Goal: Task Accomplishment & Management: Use online tool/utility

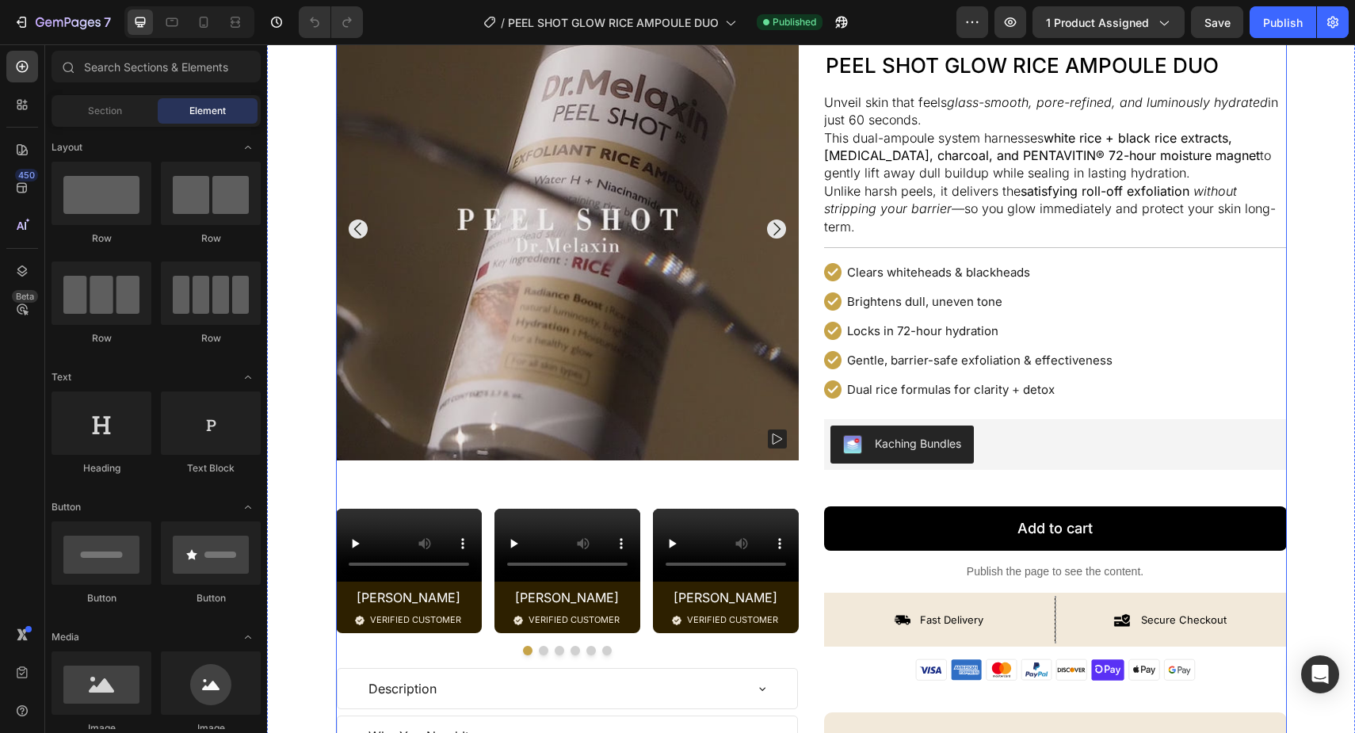
scroll to position [247, 0]
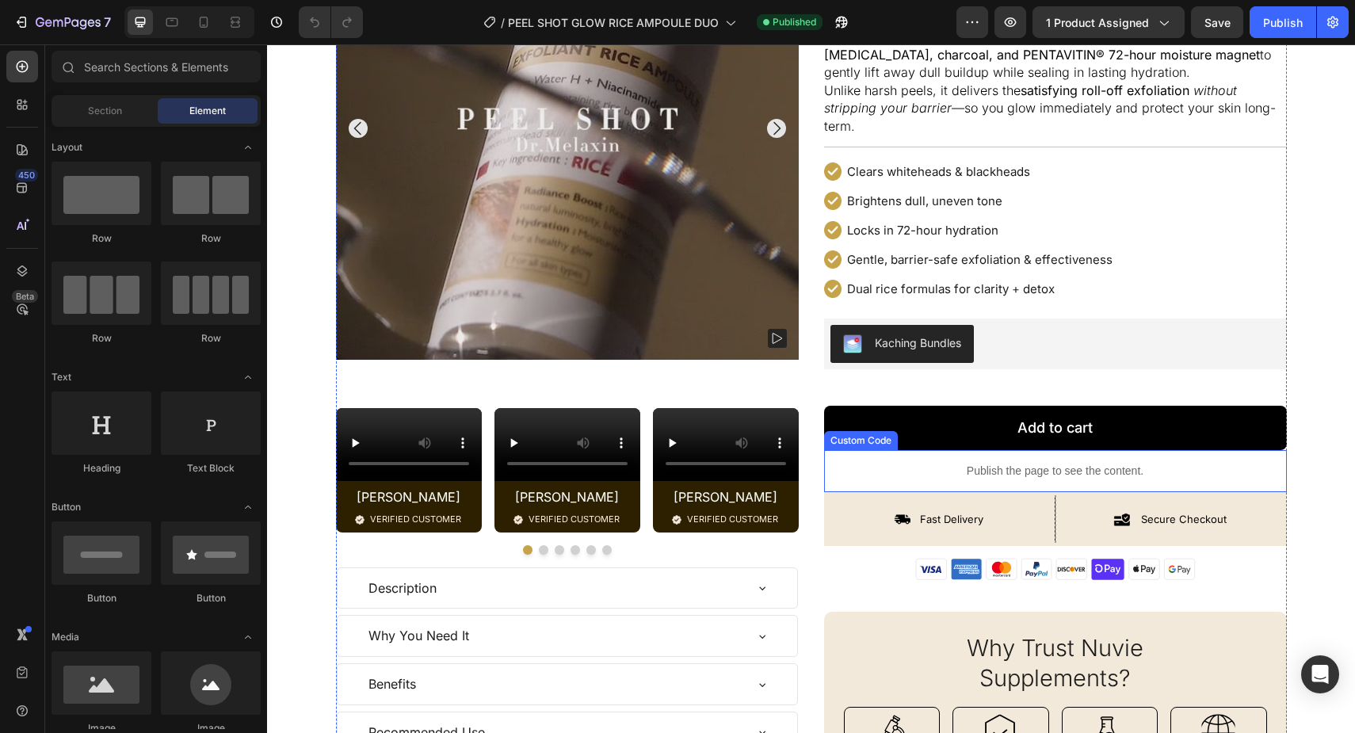
click at [1031, 468] on p "Publish the page to see the content." at bounding box center [1055, 471] width 463 height 17
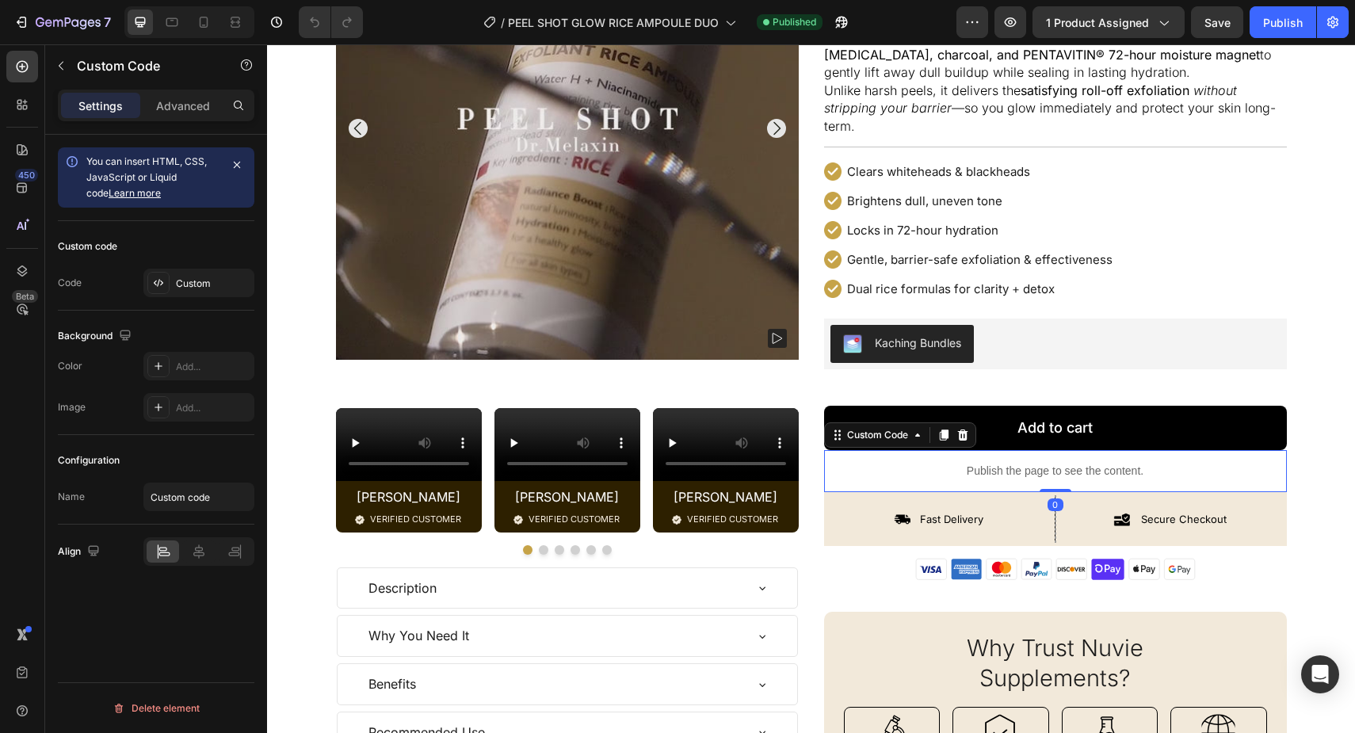
click at [1031, 468] on p "Publish the page to see the content." at bounding box center [1055, 471] width 463 height 17
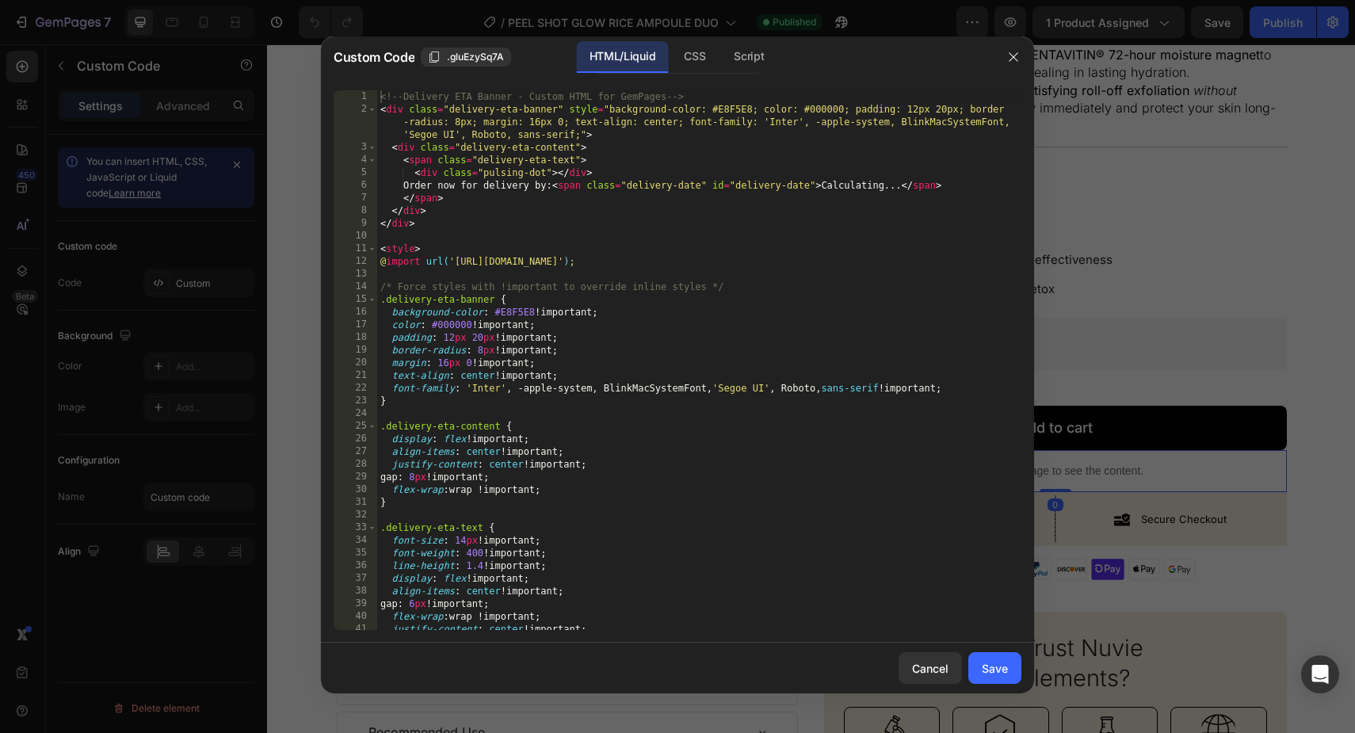
click at [847, 420] on div "<!-- Delivery ETA Banner - Custom HTML for GemPages --> < div class = "delivery…" at bounding box center [699, 372] width 644 height 565
type textarea "</script>"
paste textarea
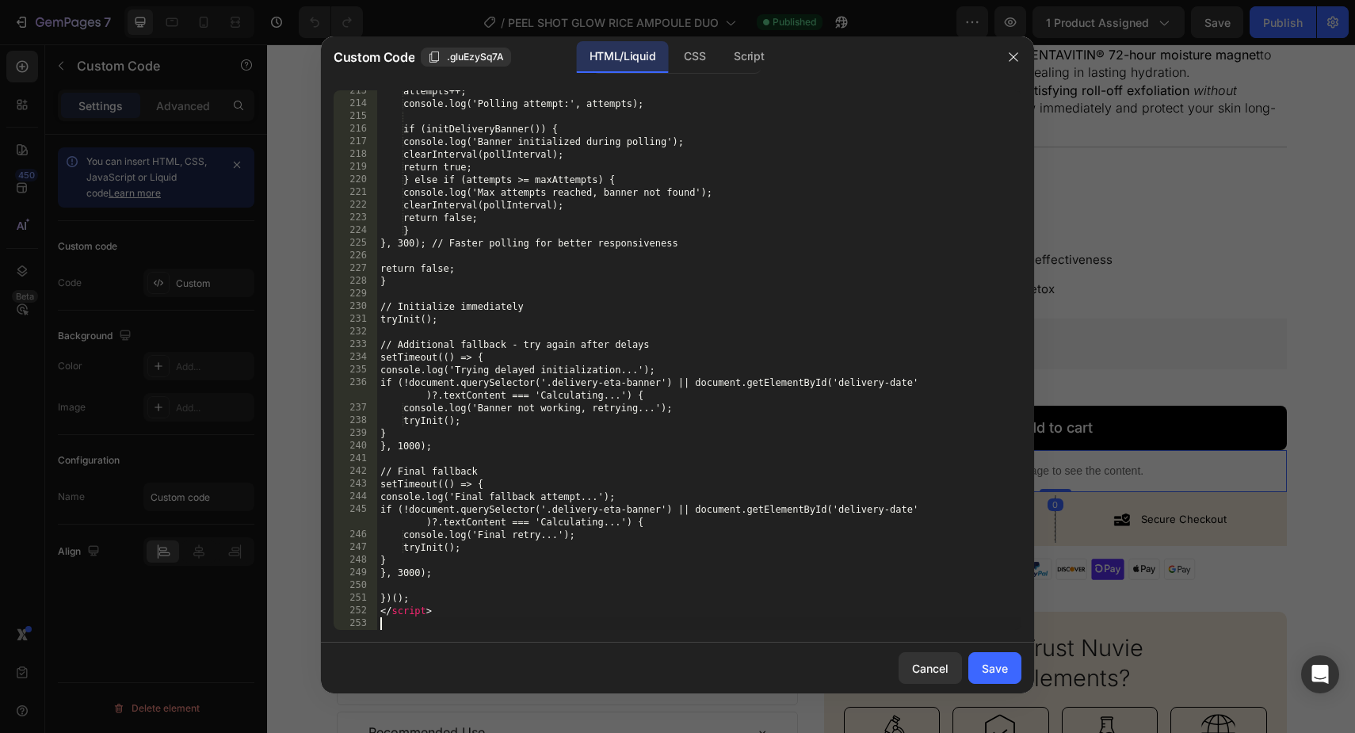
scroll to position [2719, 0]
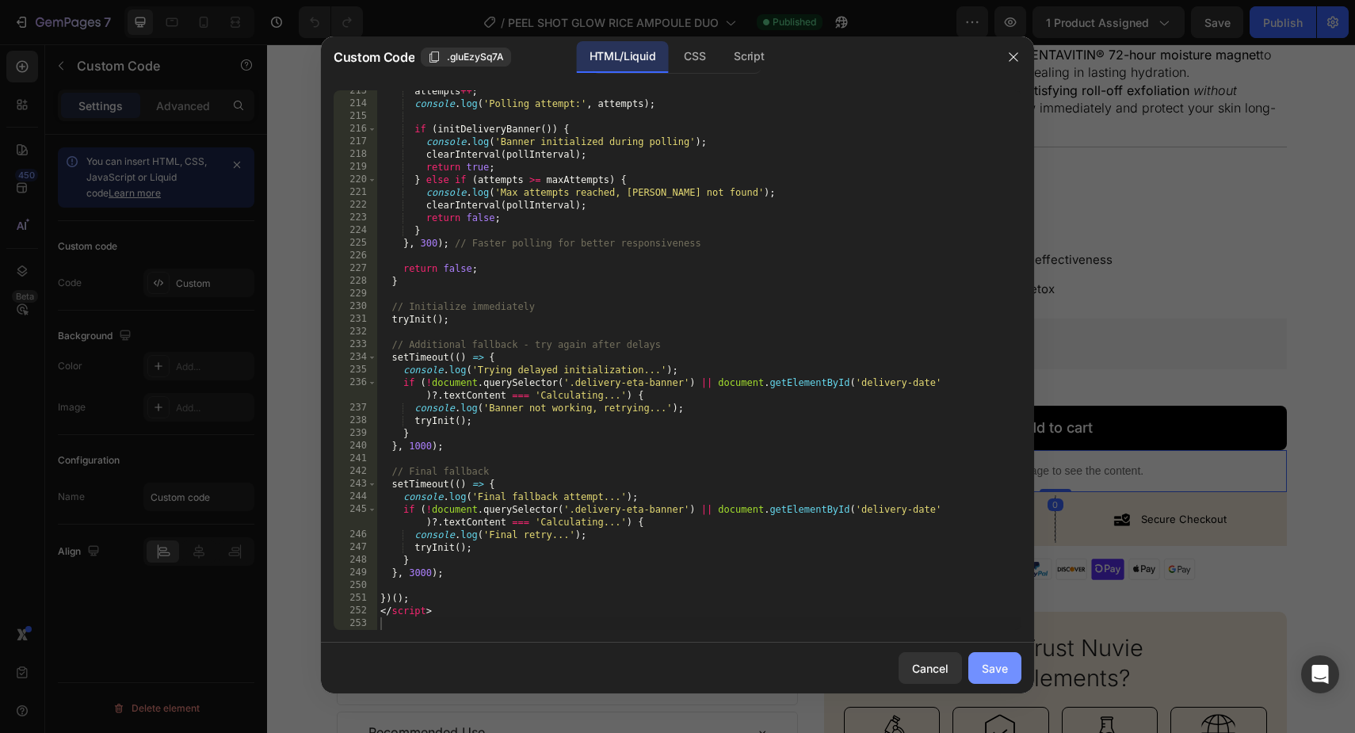
click at [980, 669] on button "Save" at bounding box center [994, 668] width 53 height 32
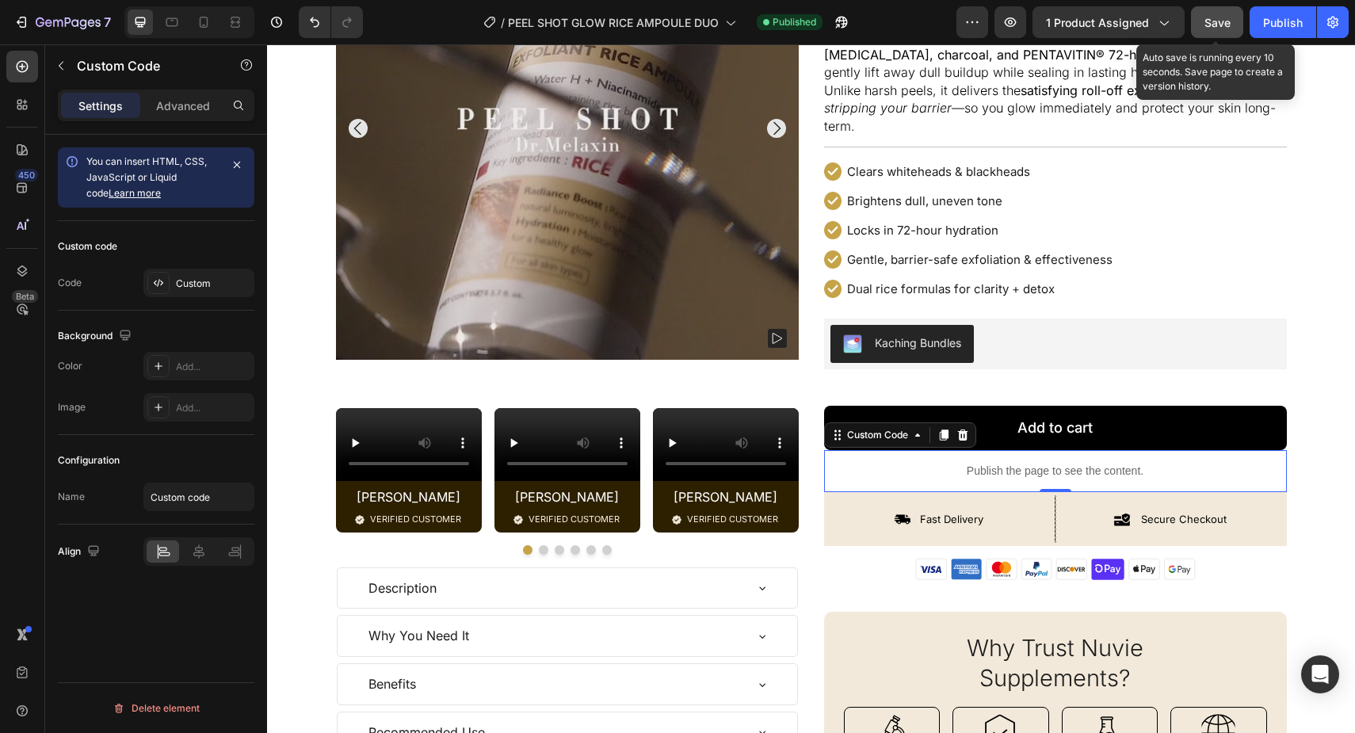
click at [1221, 26] on span "Save" at bounding box center [1217, 22] width 26 height 13
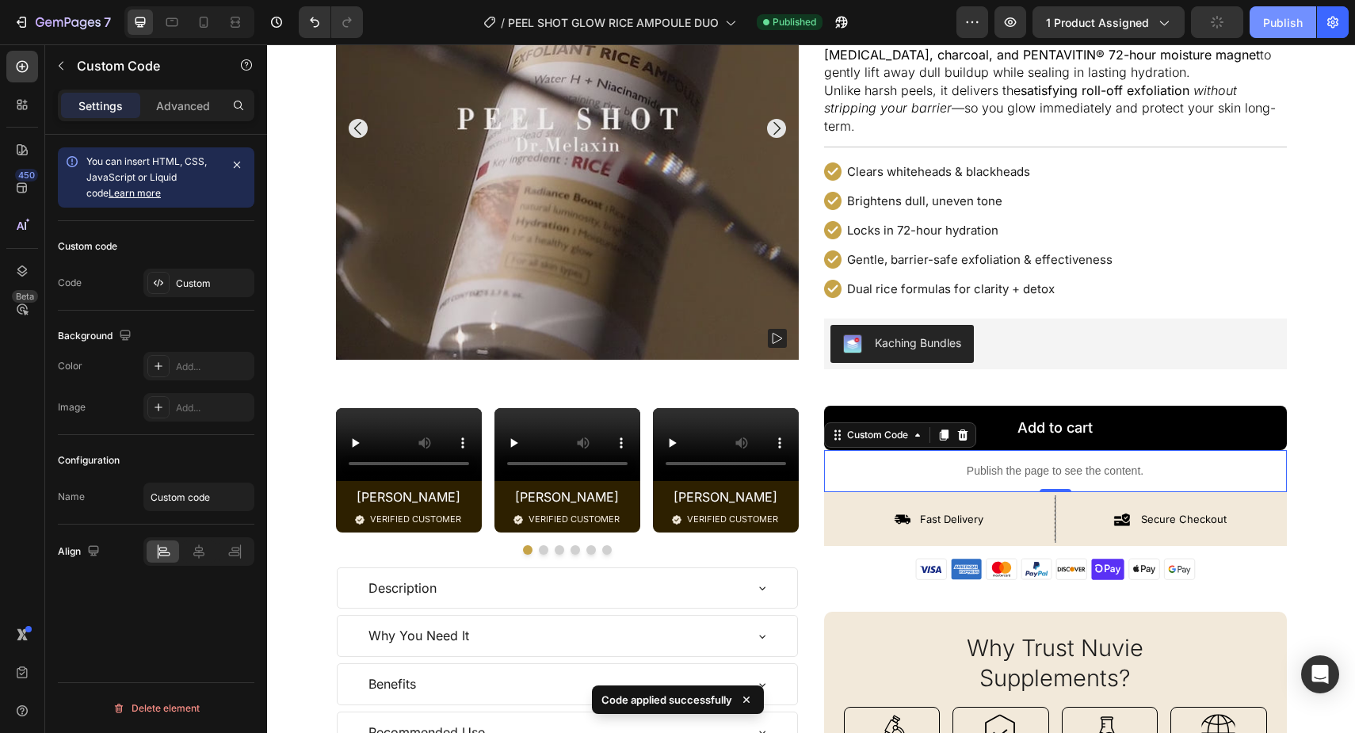
click at [1272, 21] on div "Publish" at bounding box center [1283, 22] width 40 height 17
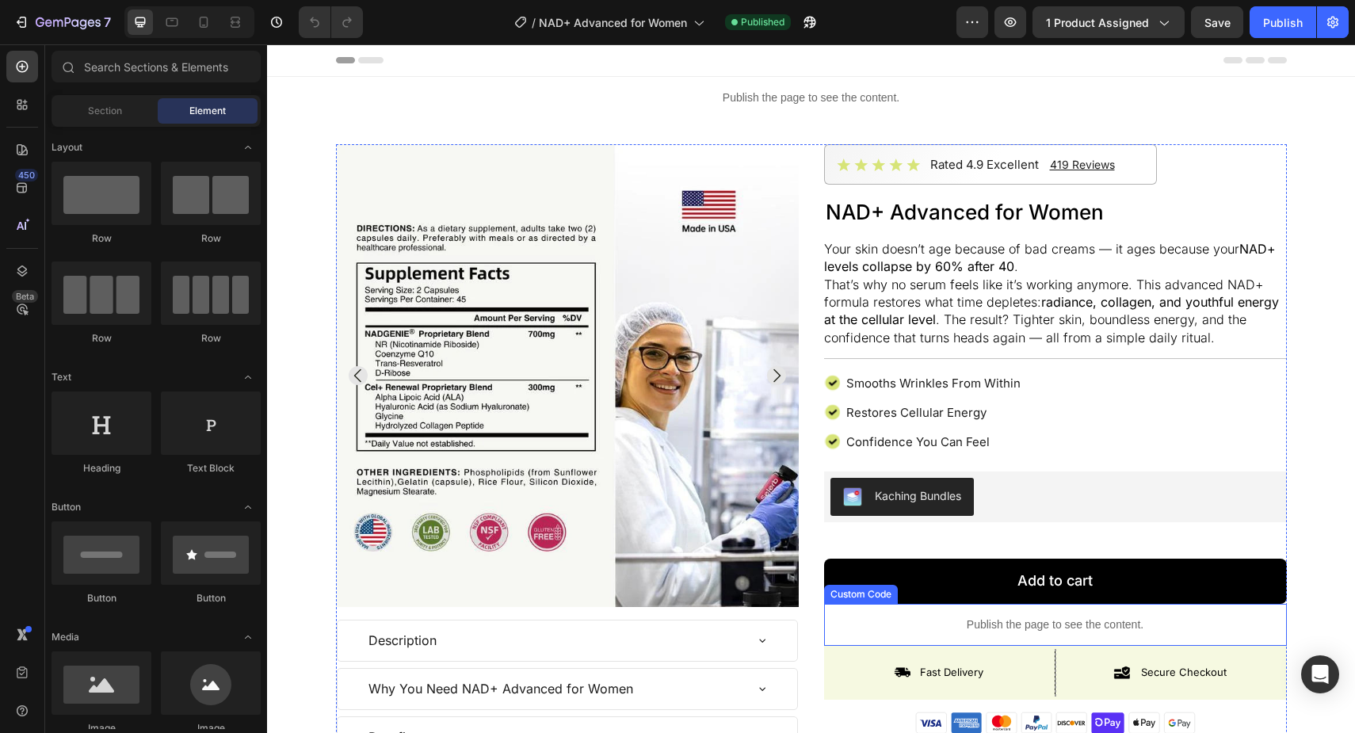
click at [999, 634] on div "Publish the page to see the content." at bounding box center [1055, 625] width 463 height 42
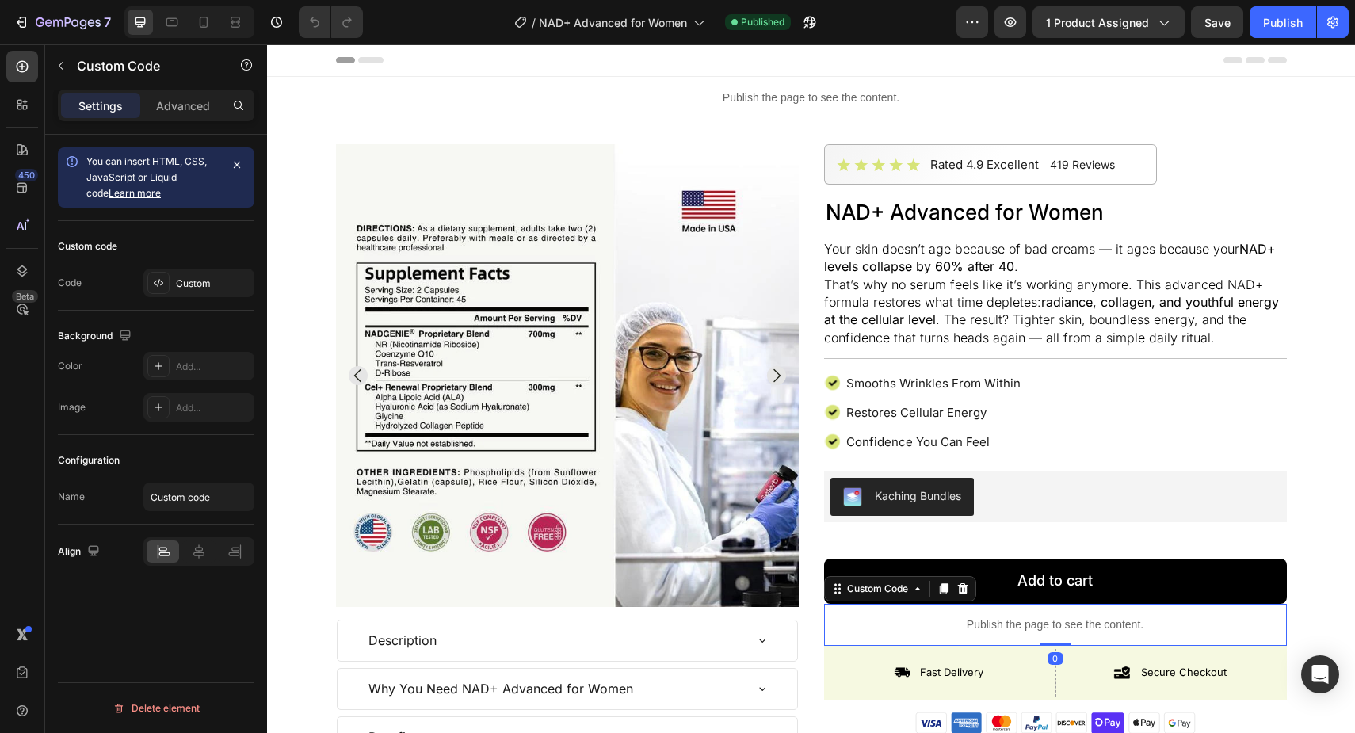
click at [999, 634] on div "Publish the page to see the content." at bounding box center [1055, 625] width 463 height 42
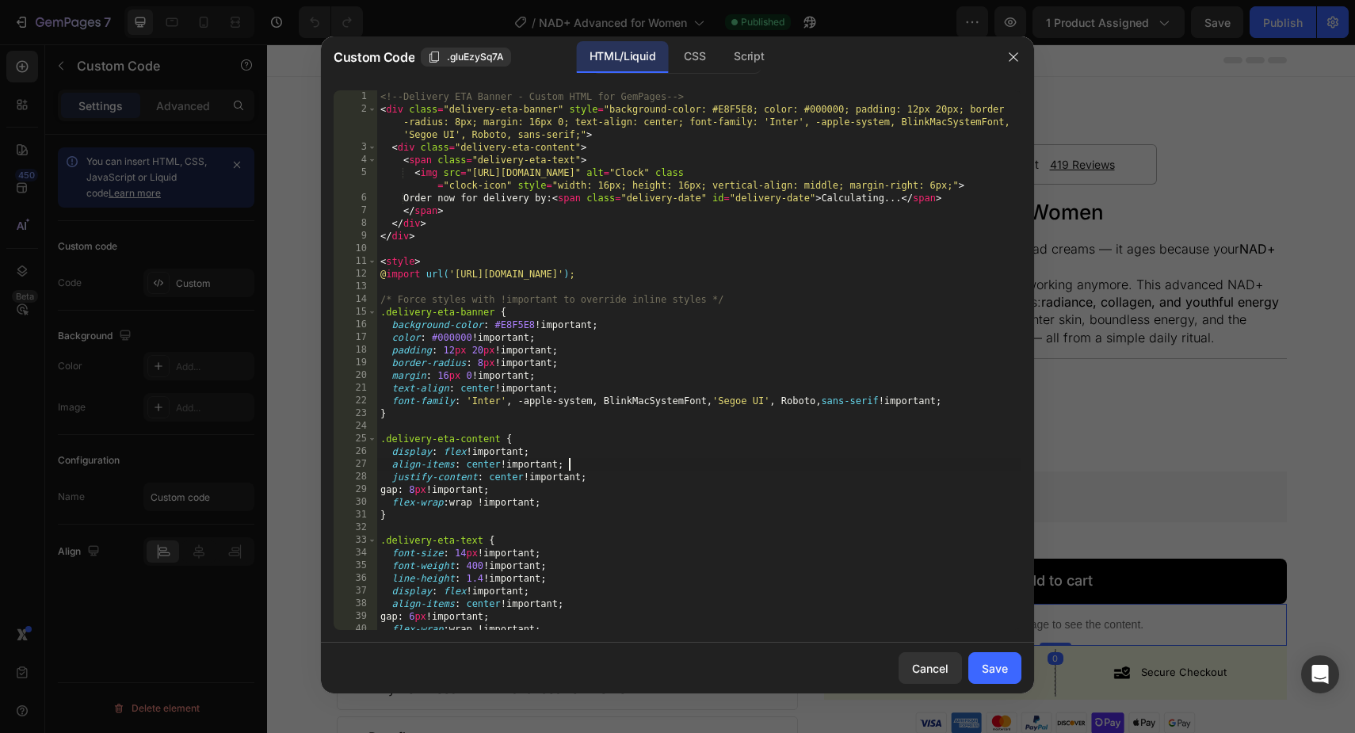
click at [859, 463] on div "<!-- Delivery ETA Banner - Custom HTML for GemPages --> < div class = "delivery…" at bounding box center [699, 372] width 644 height 565
type textarea "</script>"
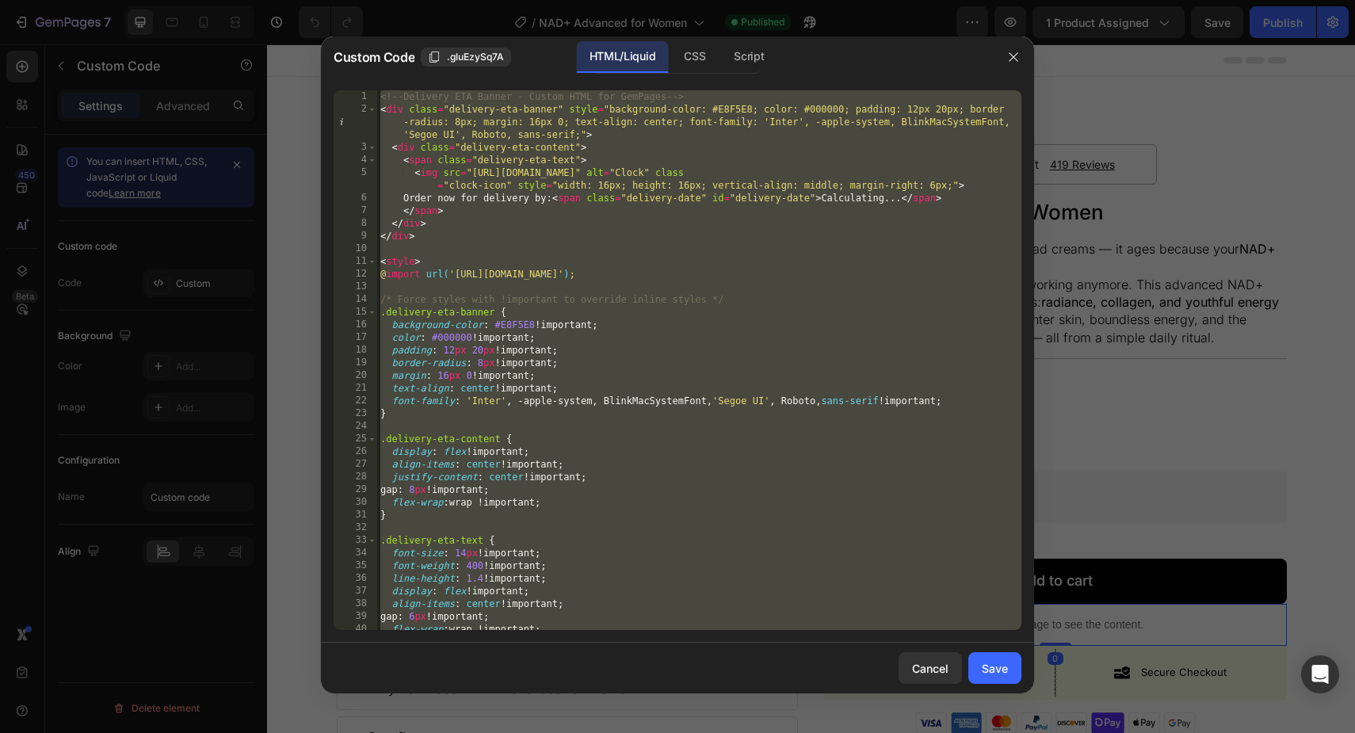
paste textarea
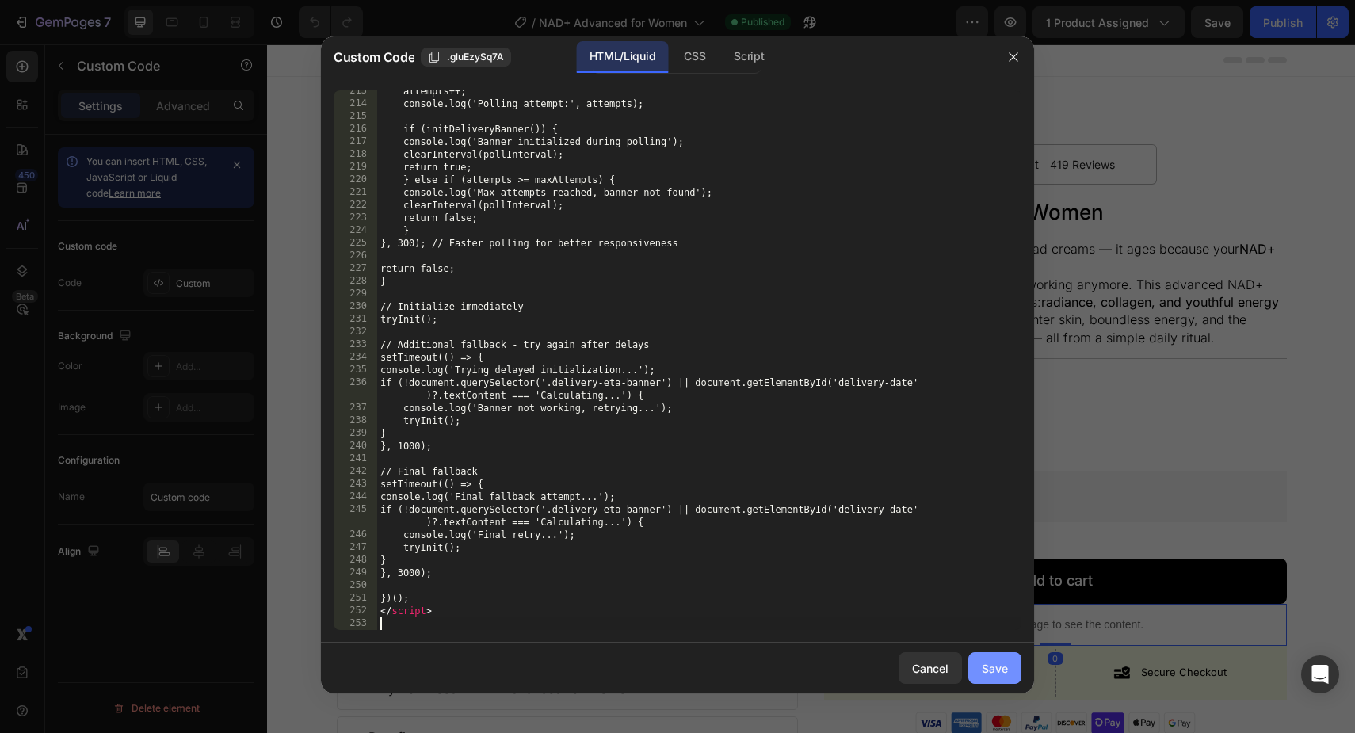
click at [983, 663] on div "Save" at bounding box center [995, 668] width 26 height 17
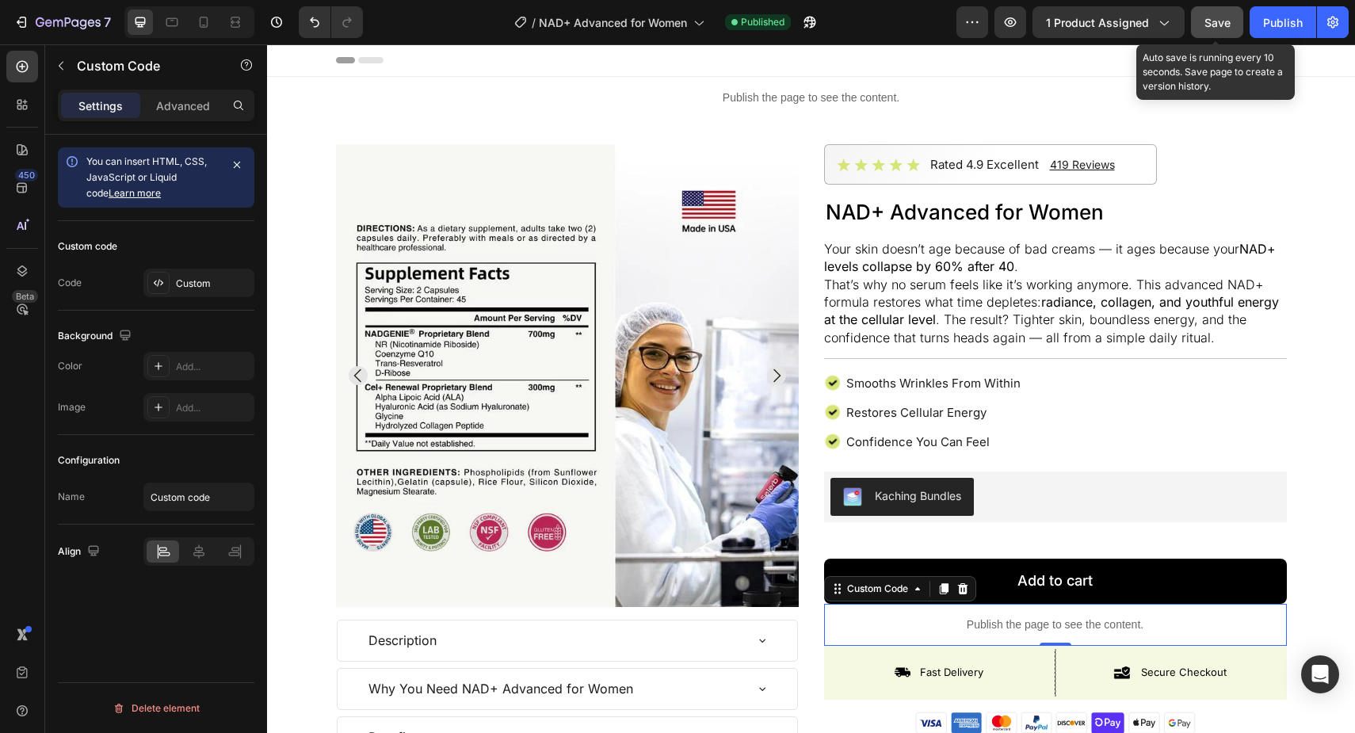
click at [1224, 25] on span "Save" at bounding box center [1217, 22] width 26 height 13
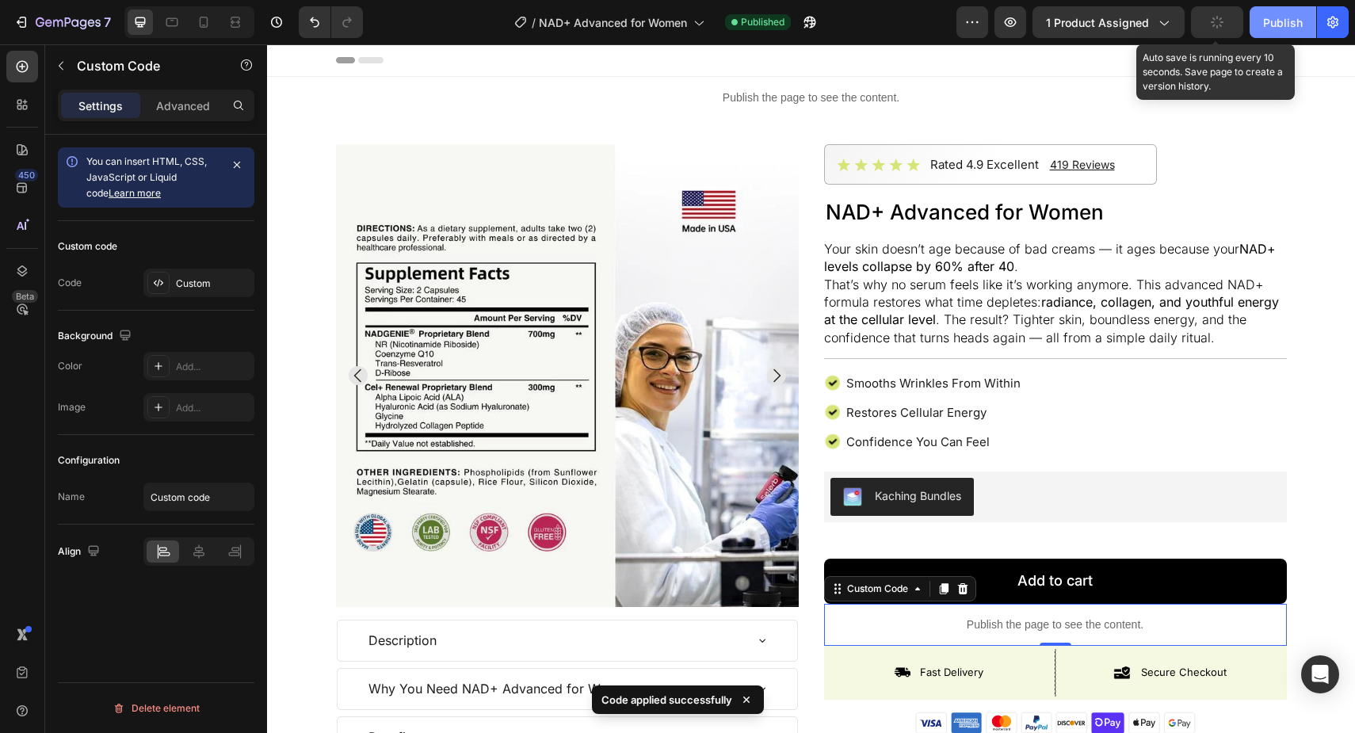
click at [1277, 18] on div "Publish" at bounding box center [1283, 22] width 40 height 17
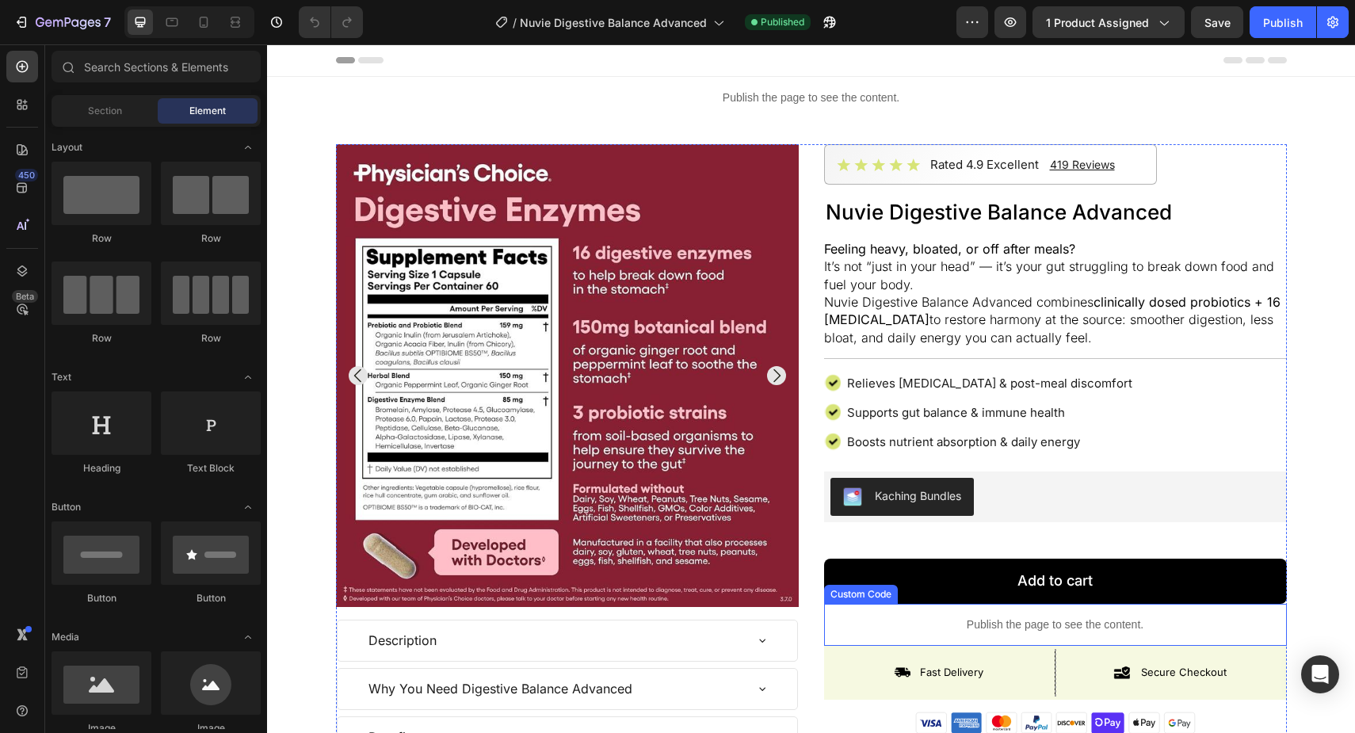
click at [1024, 623] on p "Publish the page to see the content." at bounding box center [1055, 624] width 463 height 17
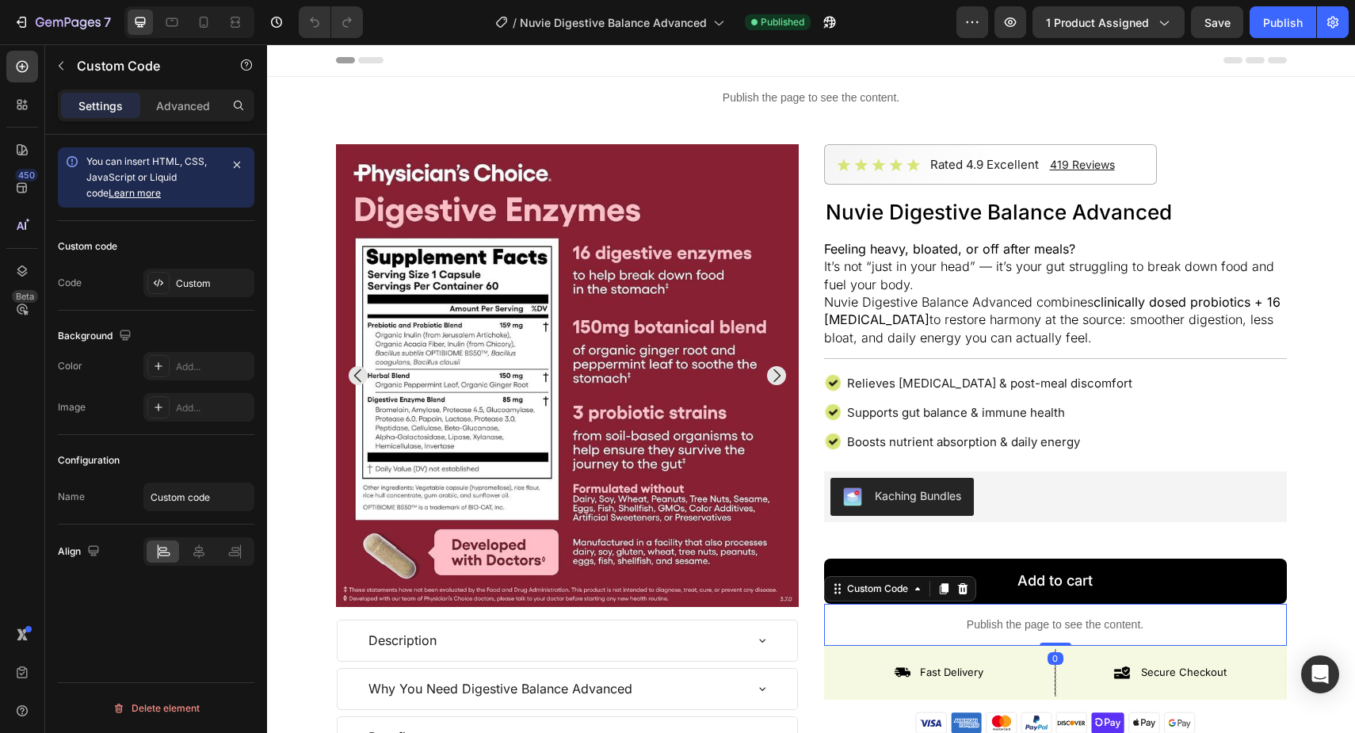
click at [1024, 623] on p "Publish the page to see the content." at bounding box center [1055, 624] width 463 height 17
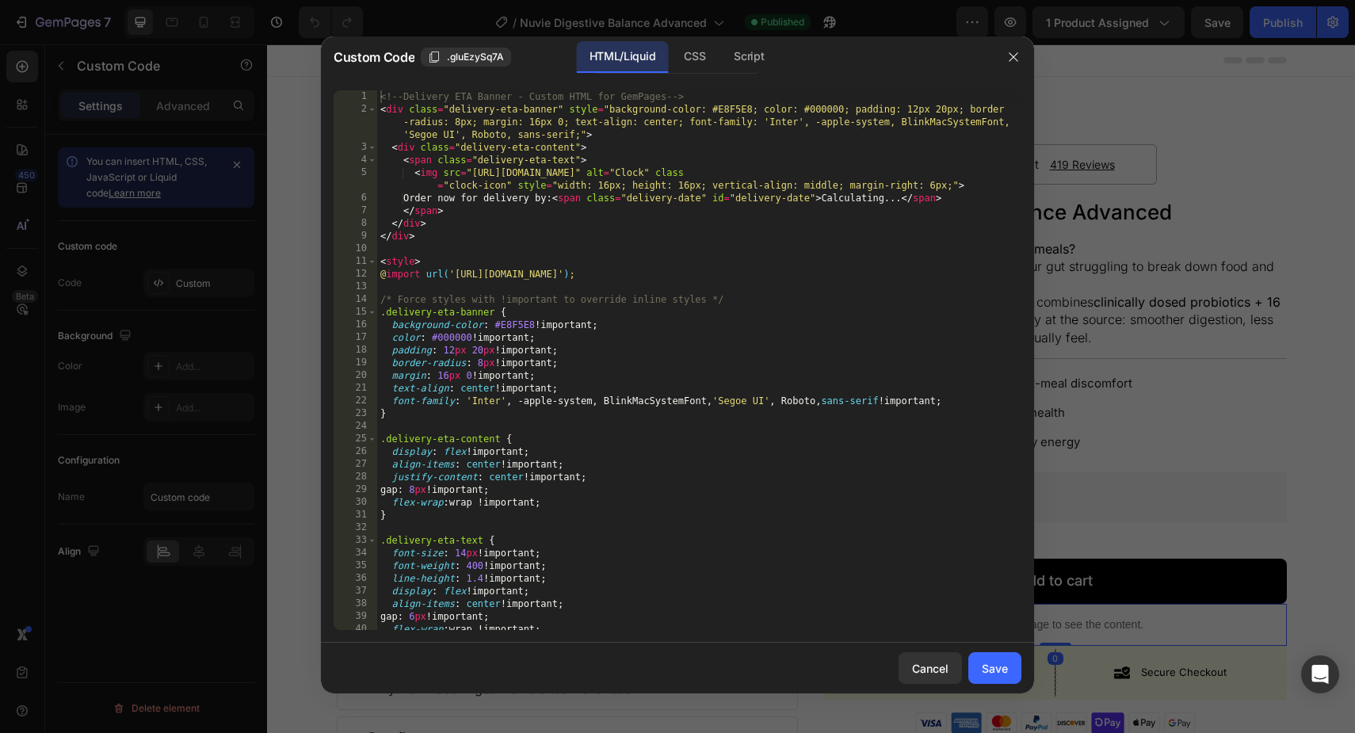
click at [846, 479] on div "<!-- Delivery ETA Banner - Custom HTML for GemPages --> < div class = "delivery…" at bounding box center [699, 372] width 644 height 565
type textarea "</script>"
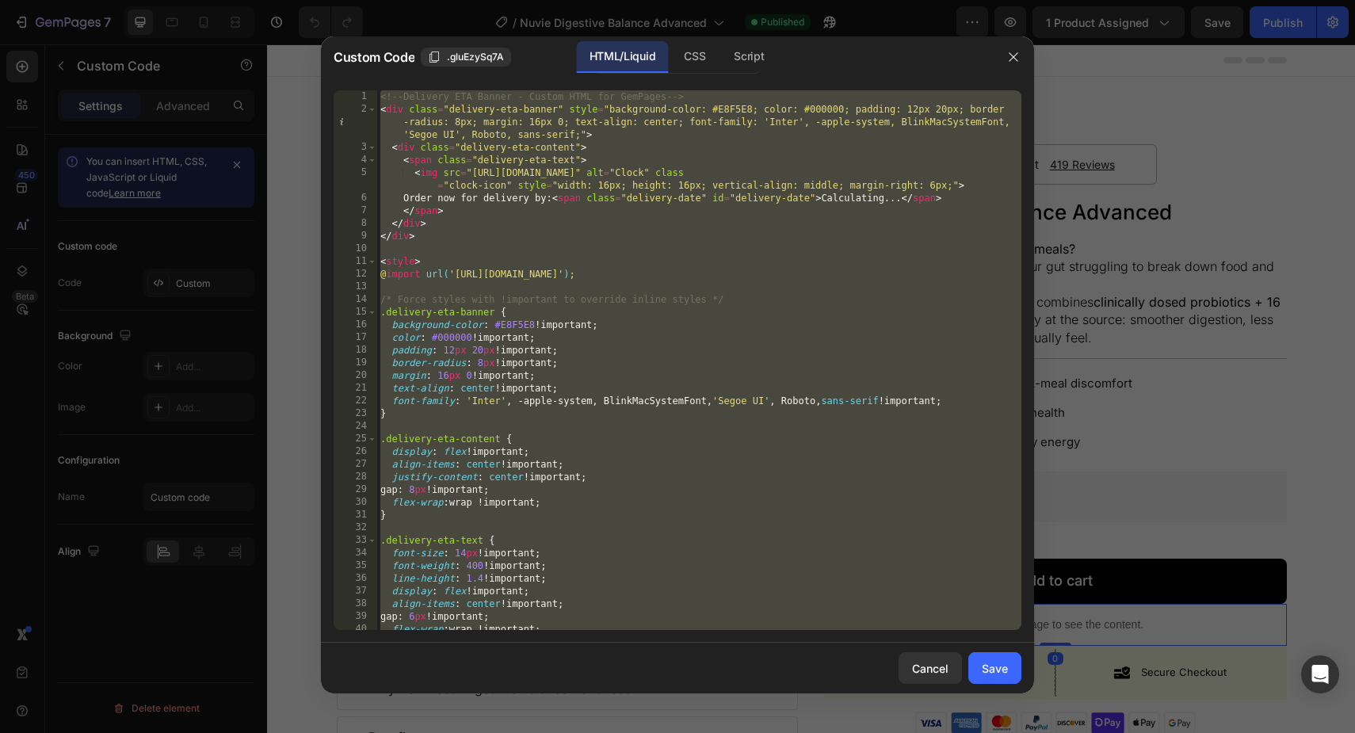
paste textarea
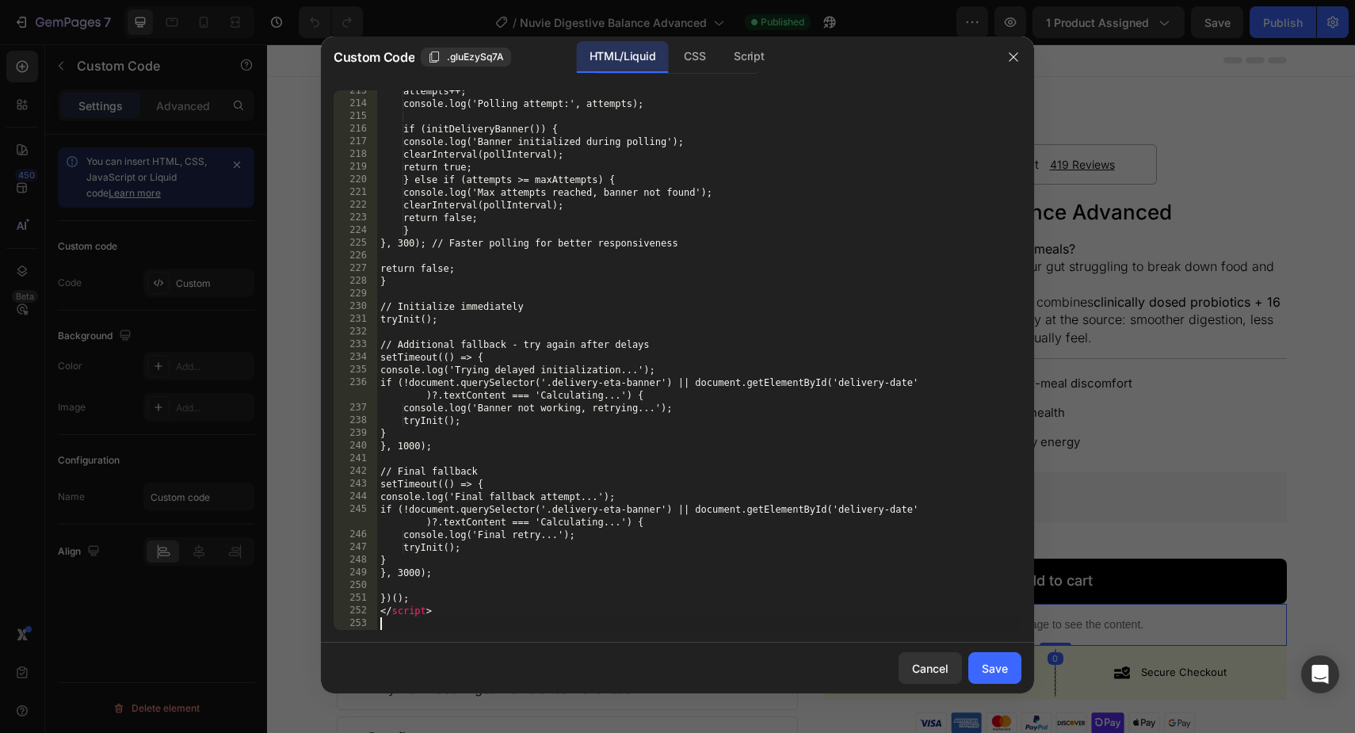
scroll to position [2719, 0]
click at [993, 666] on div "Save" at bounding box center [995, 668] width 26 height 17
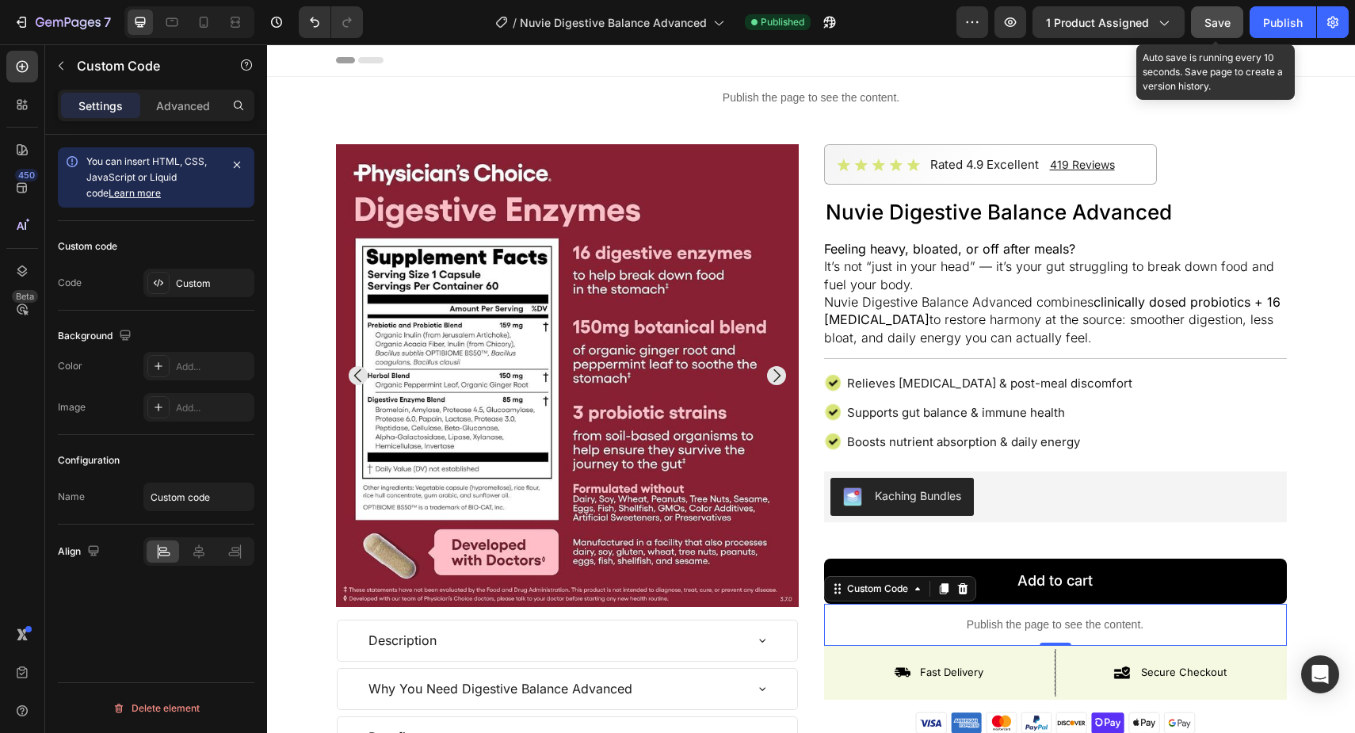
click at [1227, 28] on span "Save" at bounding box center [1217, 22] width 26 height 13
click at [1261, 28] on button "Publish" at bounding box center [1283, 22] width 67 height 32
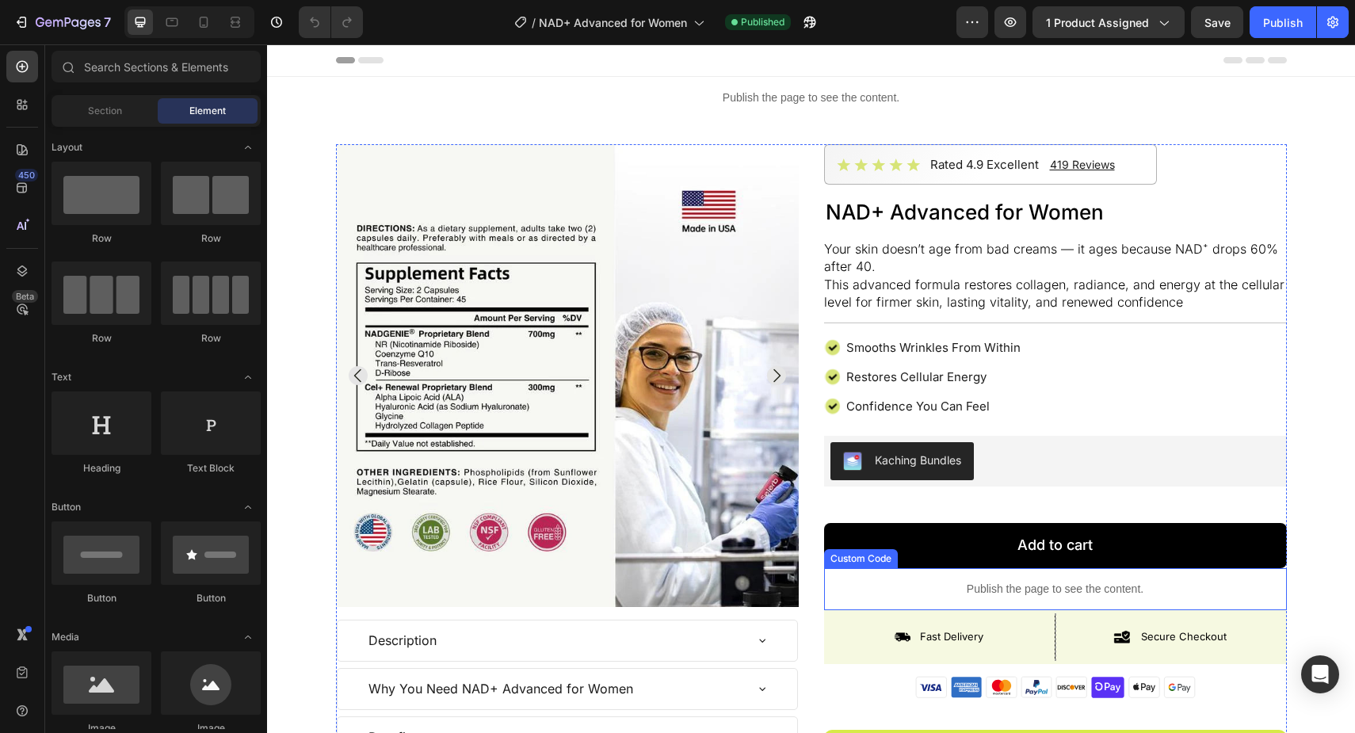
click at [1030, 594] on p "Publish the page to see the content." at bounding box center [1055, 589] width 463 height 17
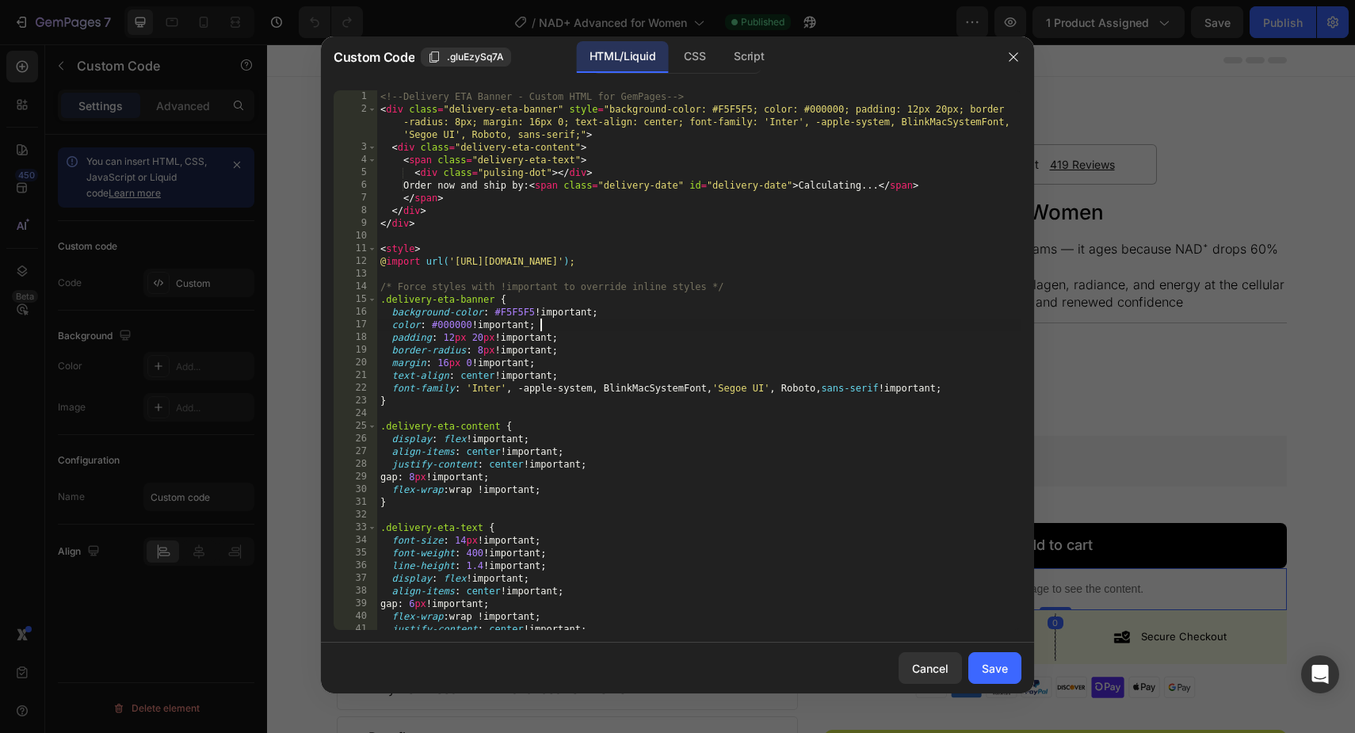
click at [754, 326] on div "<!-- Delivery ETA Banner - Custom HTML for GemPages --> < div class = "delivery…" at bounding box center [699, 372] width 644 height 565
type textarea "</script>"
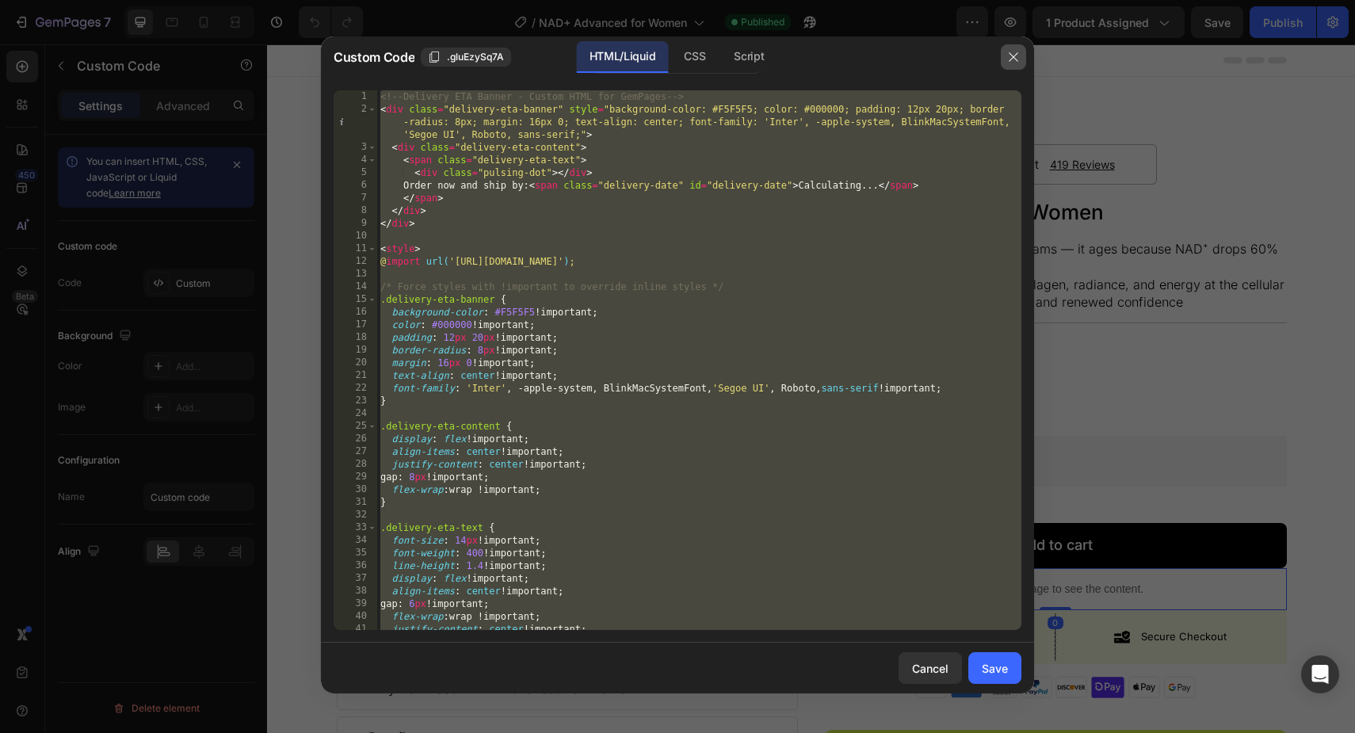
click at [1006, 59] on button "button" at bounding box center [1013, 56] width 25 height 25
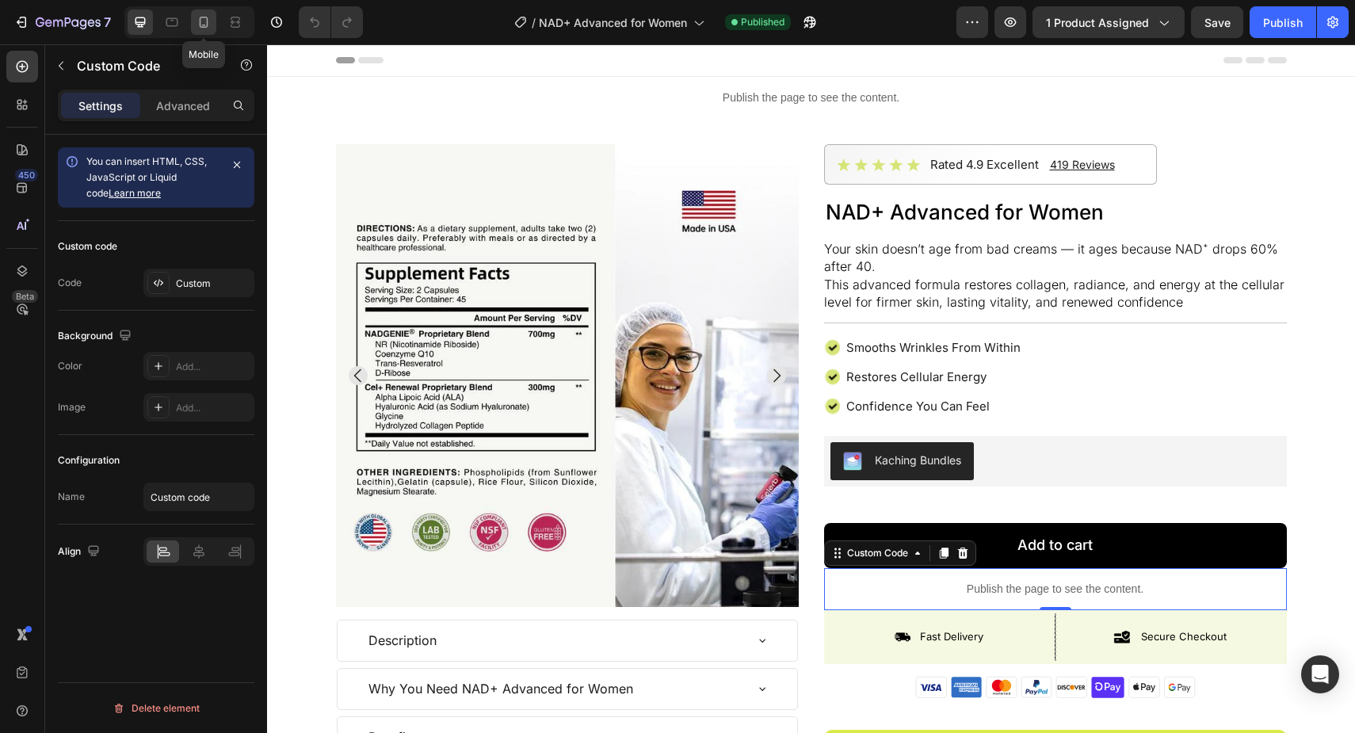
click at [207, 29] on icon at bounding box center [204, 22] width 16 height 16
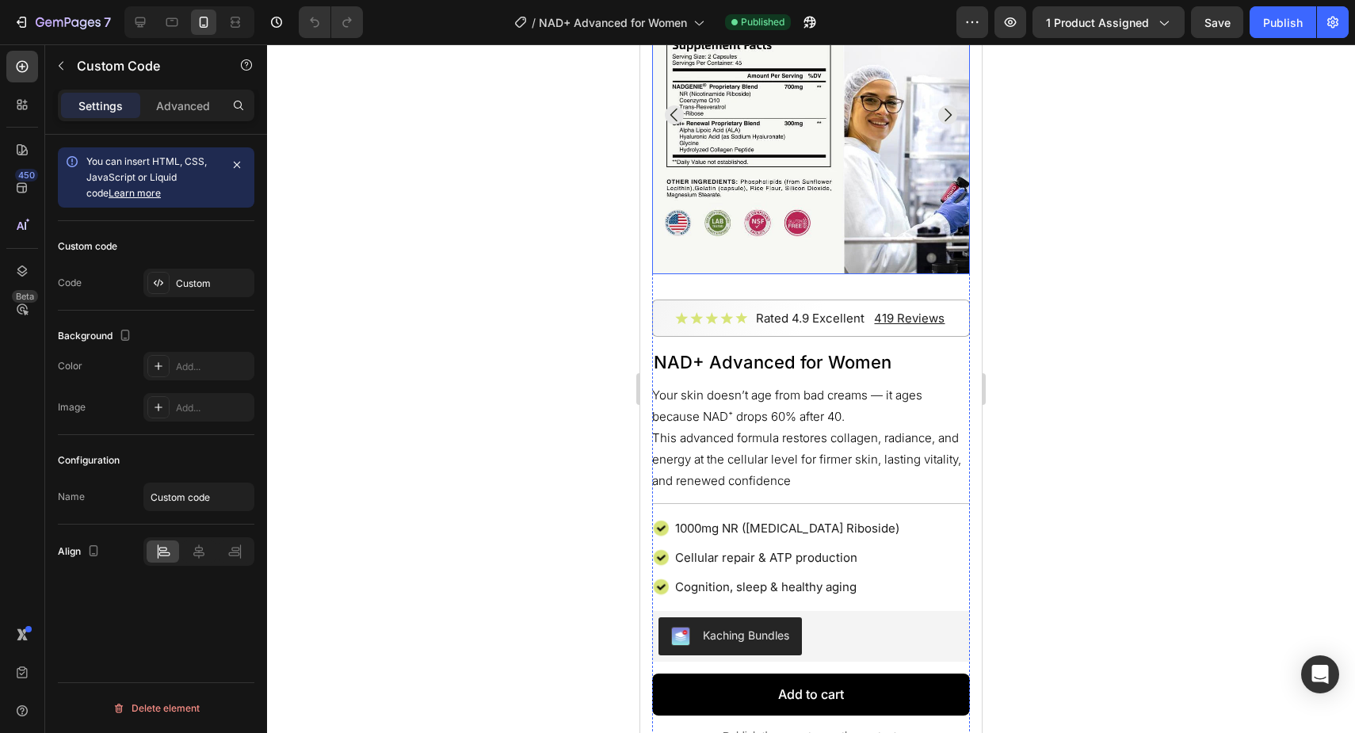
scroll to position [390, 0]
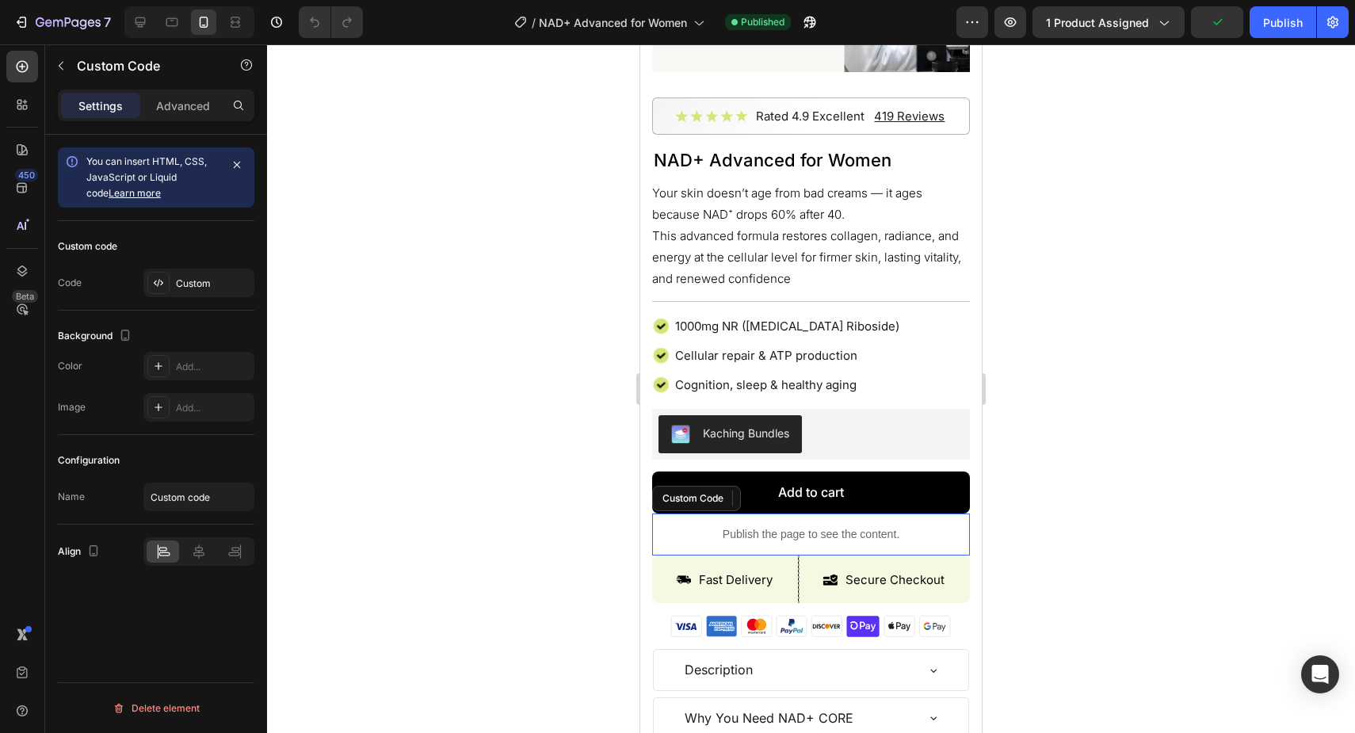
click at [789, 538] on p "Publish the page to see the content." at bounding box center [811, 534] width 318 height 17
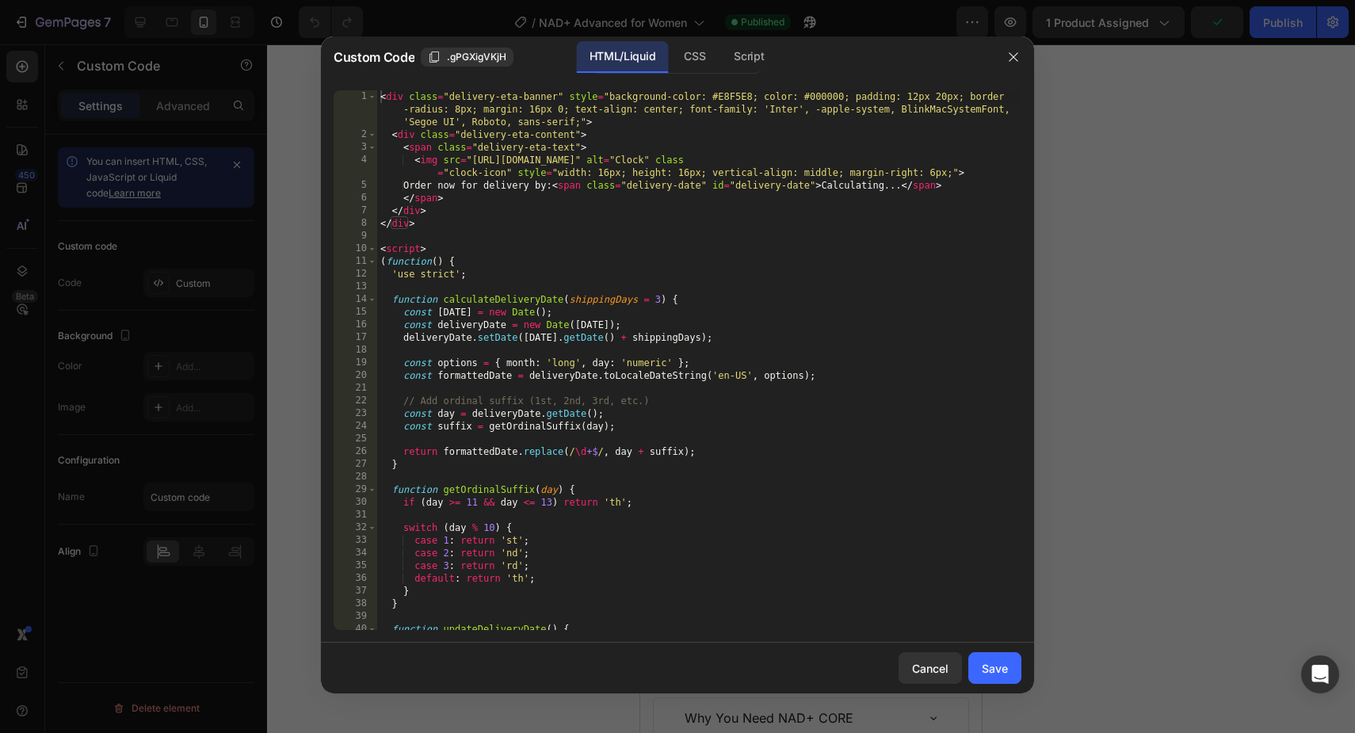
click at [799, 483] on div "< div class = "delivery-eta-banner" style = "background-color: #E8F5E8; color: …" at bounding box center [699, 385] width 644 height 590
type textarea "} </style>"
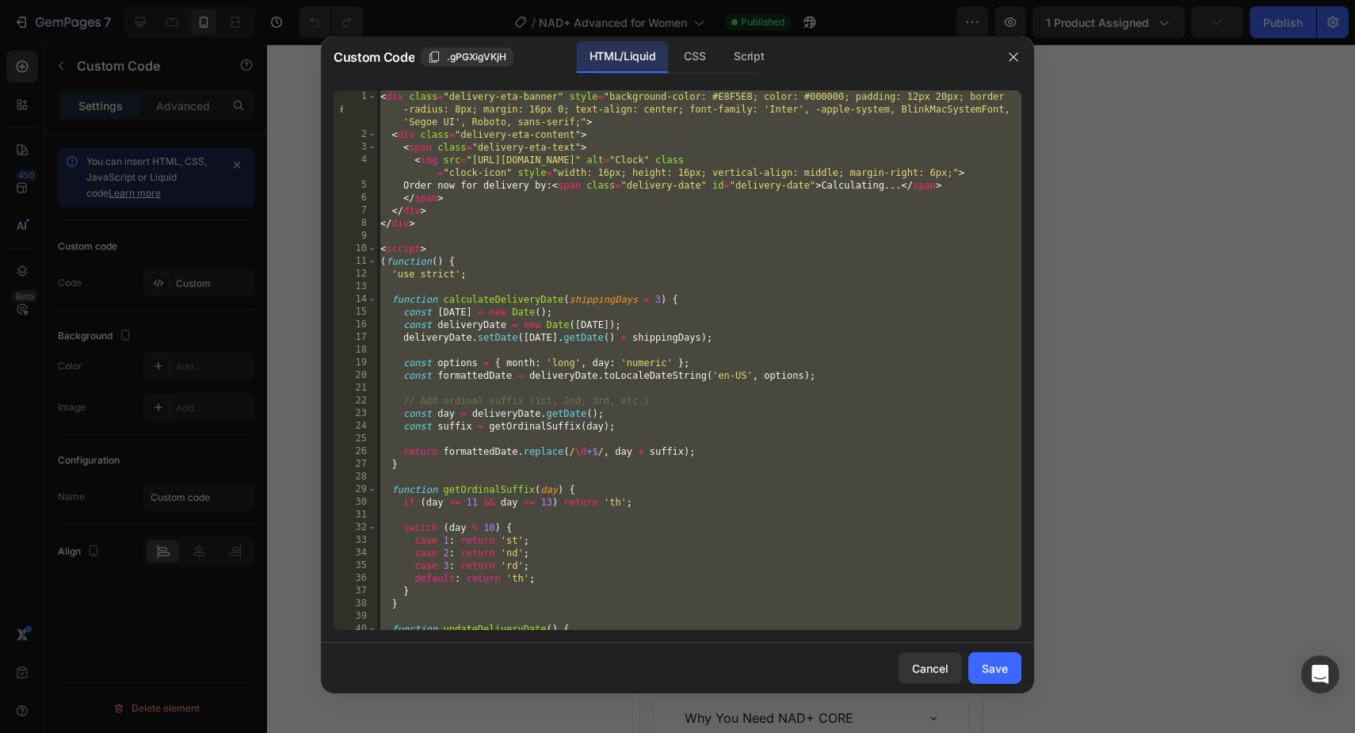
paste textarea
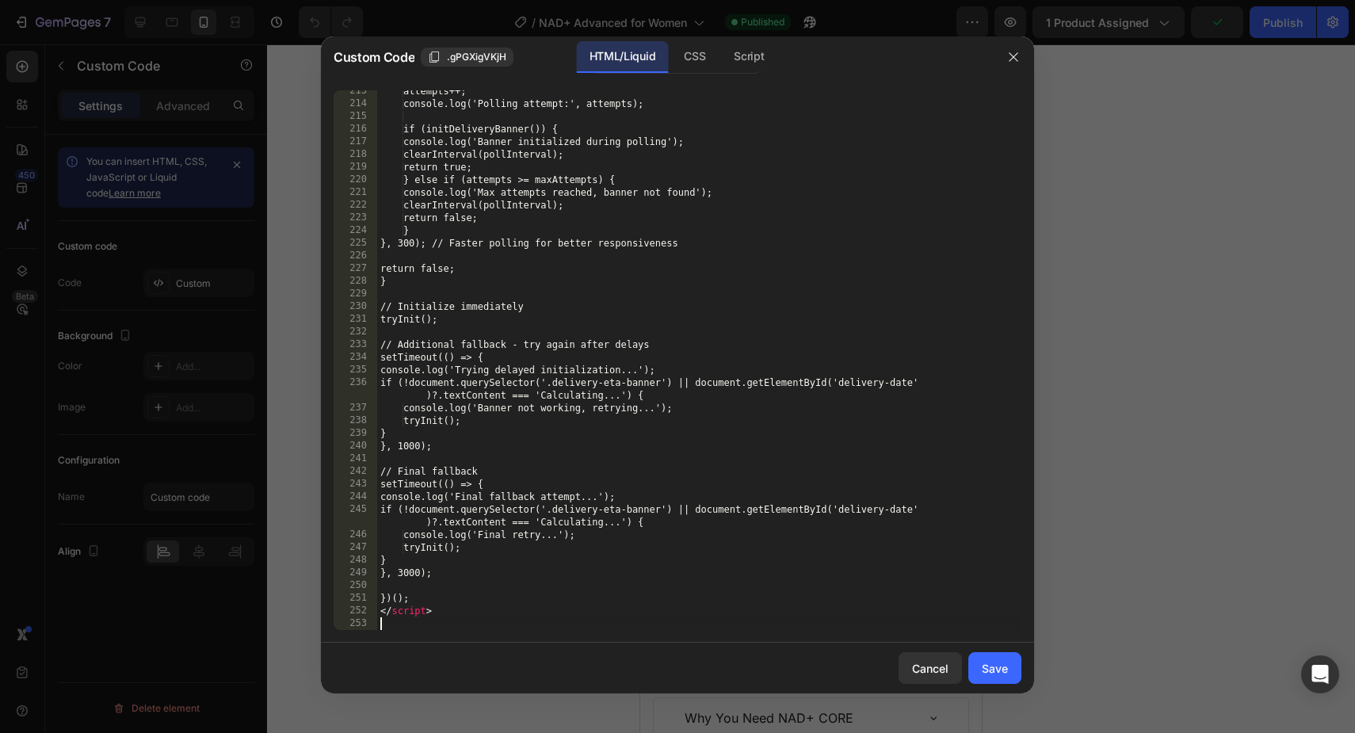
scroll to position [2719, 0]
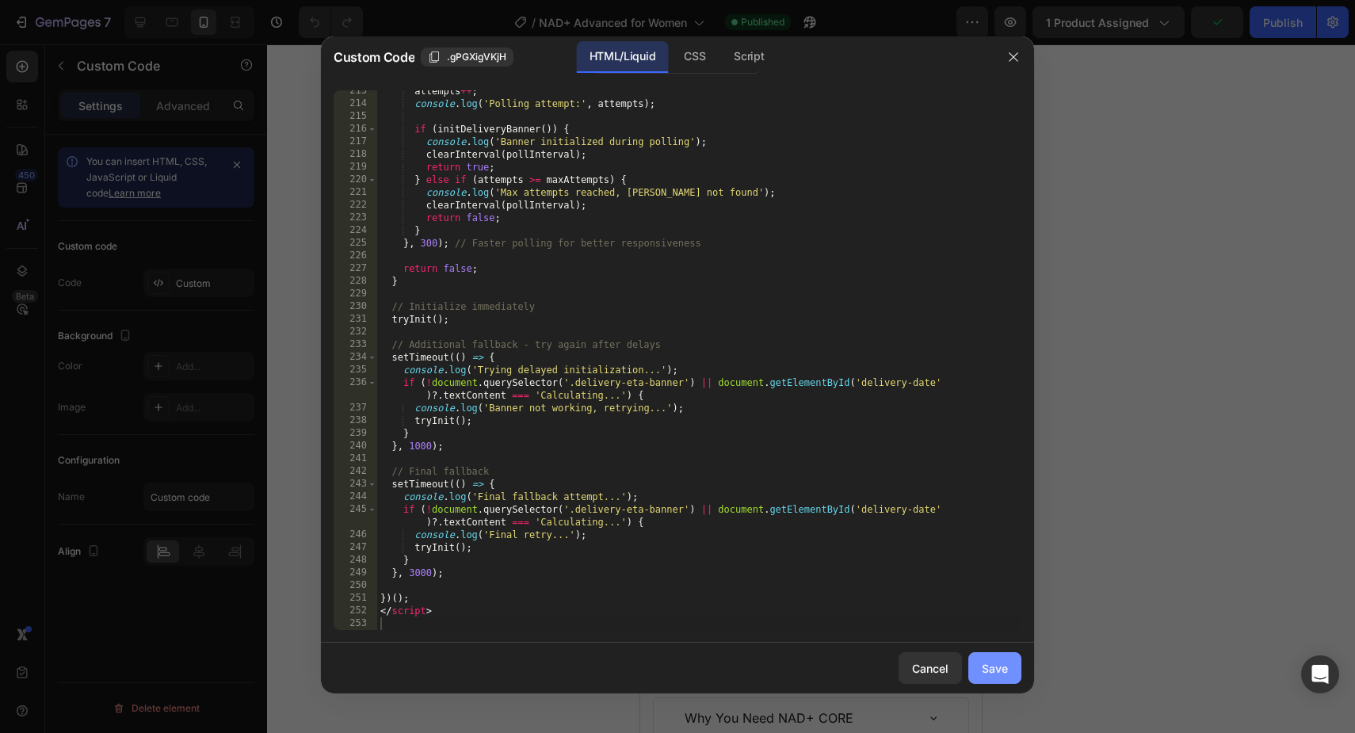
click at [976, 655] on button "Save" at bounding box center [994, 668] width 53 height 32
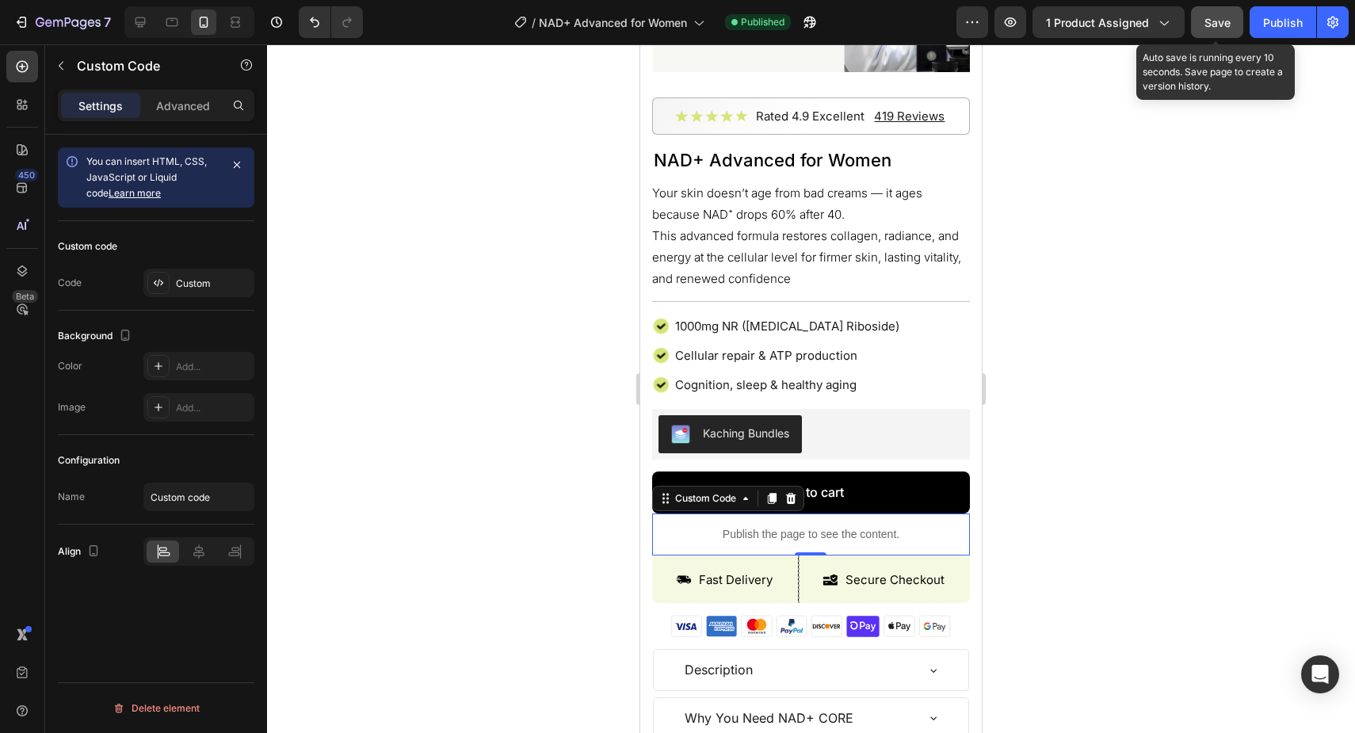
click at [1208, 24] on span "Save" at bounding box center [1217, 22] width 26 height 13
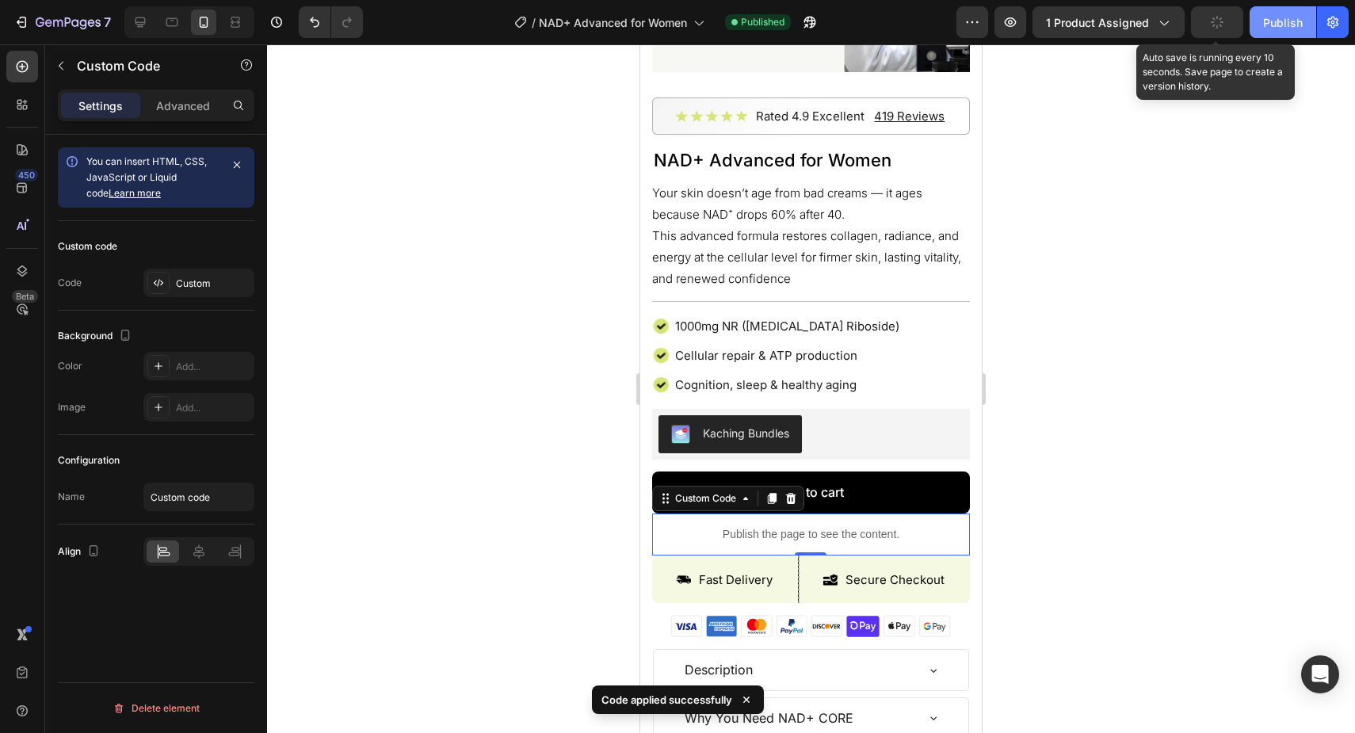
click at [1265, 23] on div "Publish" at bounding box center [1283, 22] width 40 height 17
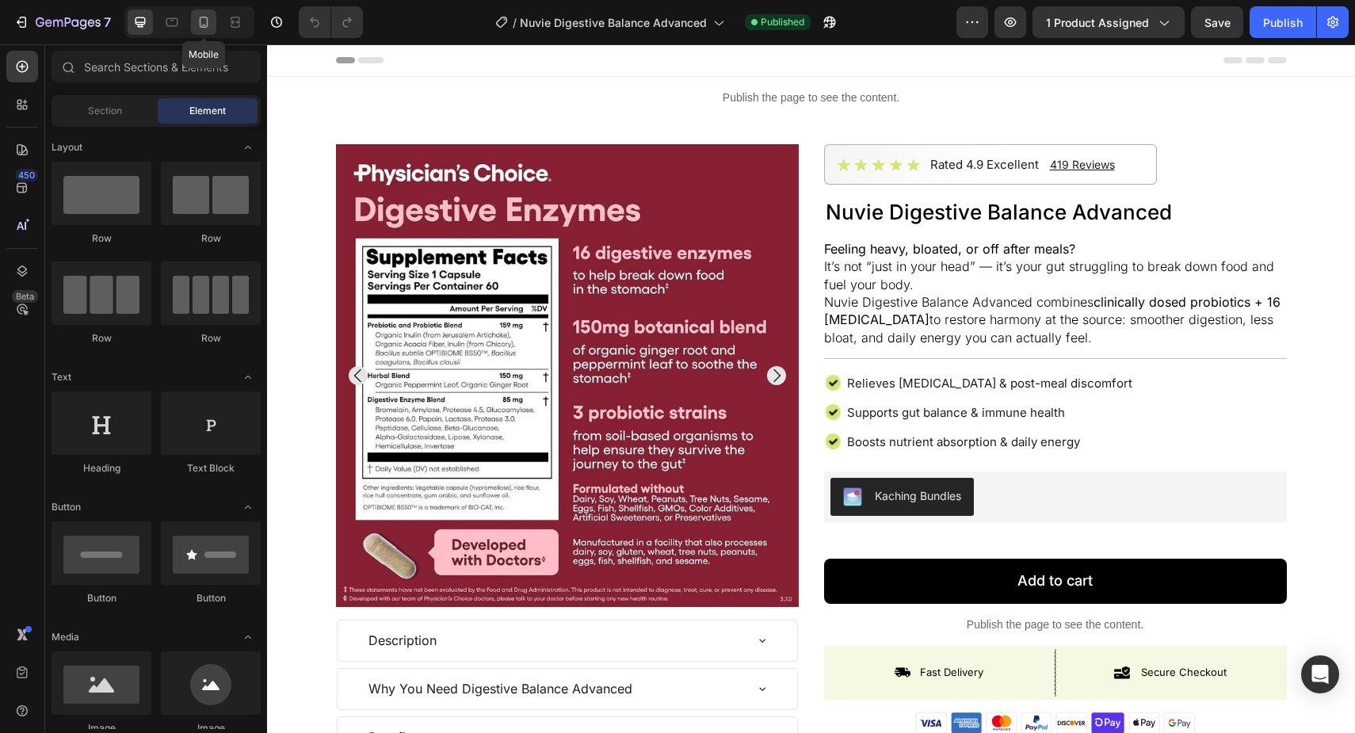
click at [206, 34] on div at bounding box center [203, 22] width 25 height 25
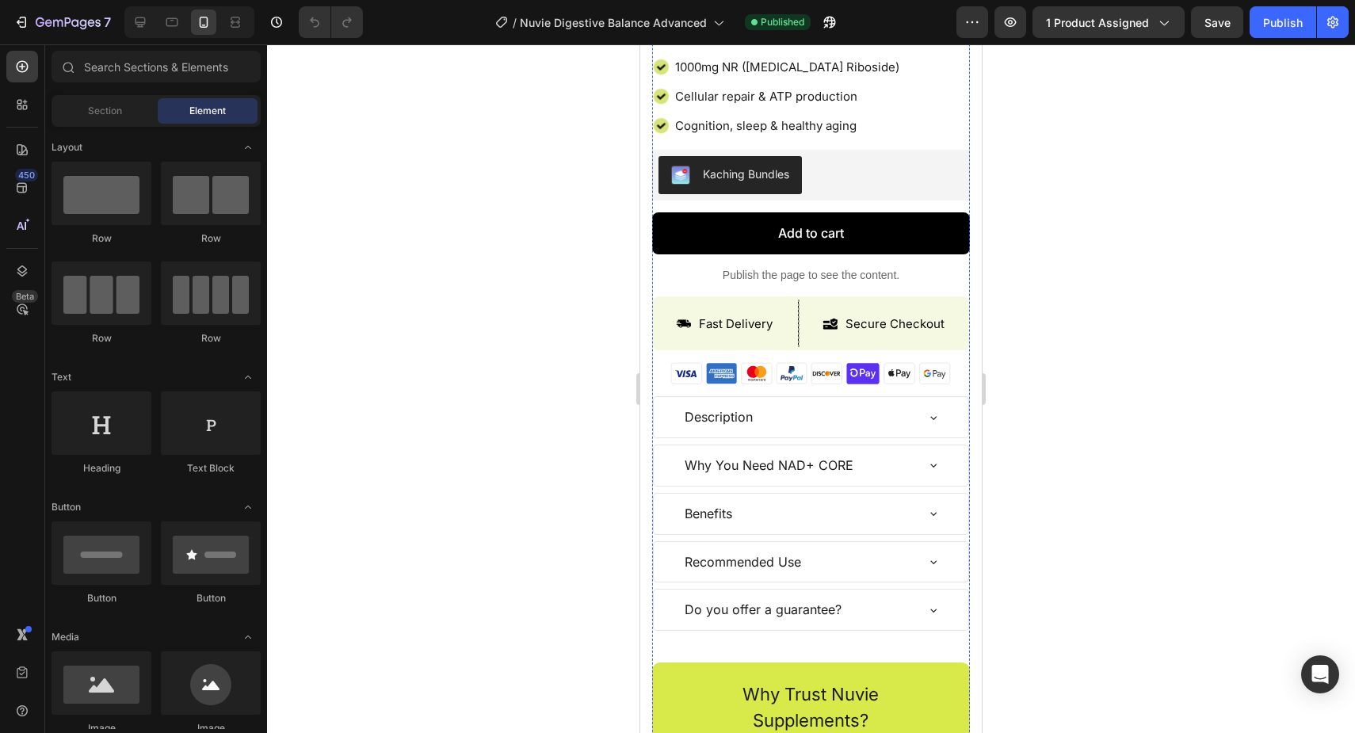
scroll to position [715, 0]
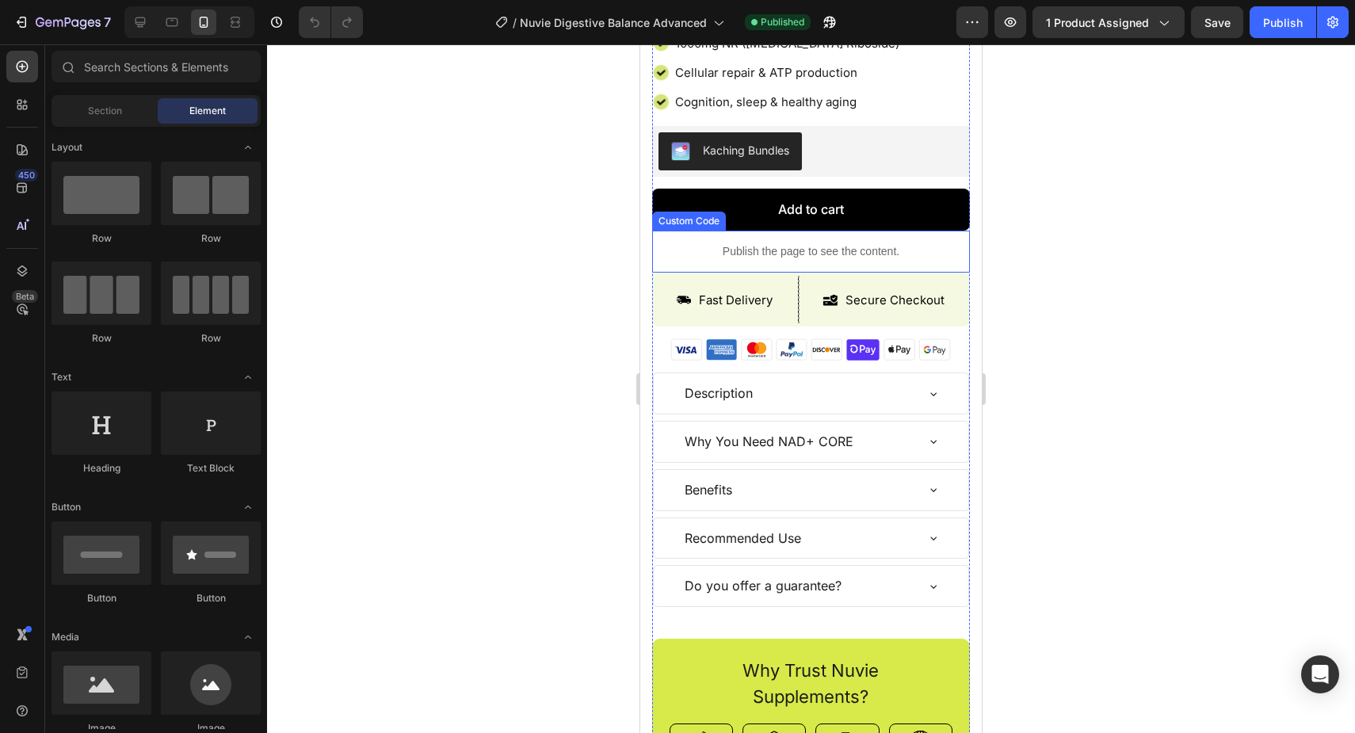
click at [777, 243] on p "Publish the page to see the content." at bounding box center [811, 251] width 318 height 17
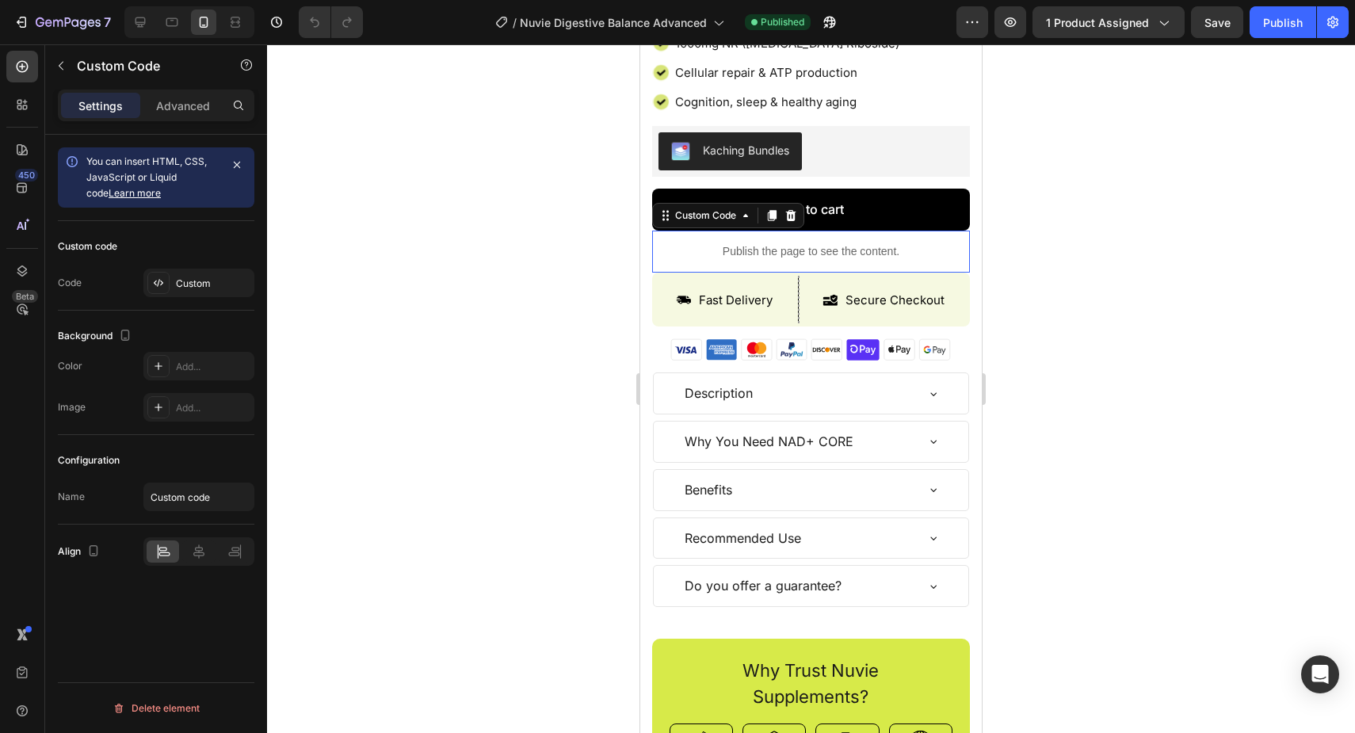
click at [777, 243] on p "Publish the page to see the content." at bounding box center [811, 251] width 318 height 17
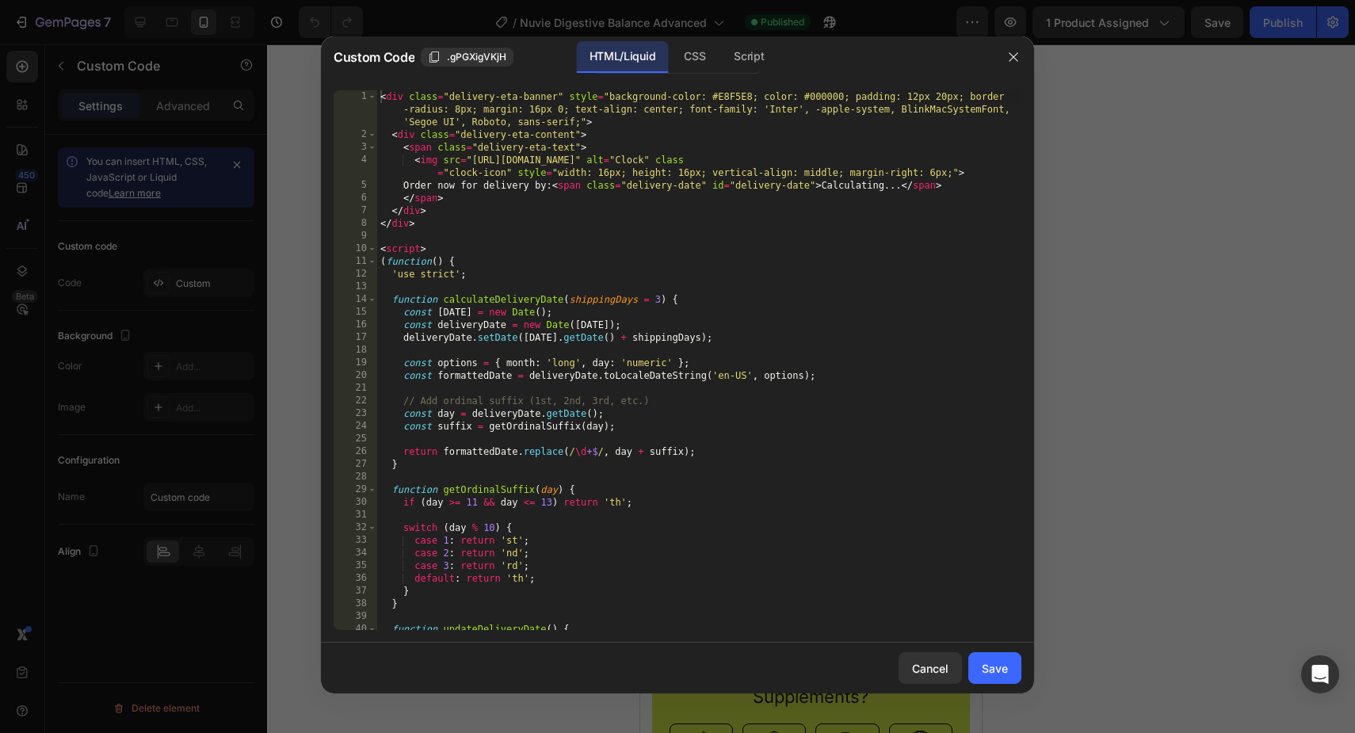
click at [760, 261] on div "< div class = "delivery-eta-banner" style = "background-color: #E8F5E8; color: …" at bounding box center [699, 385] width 644 height 590
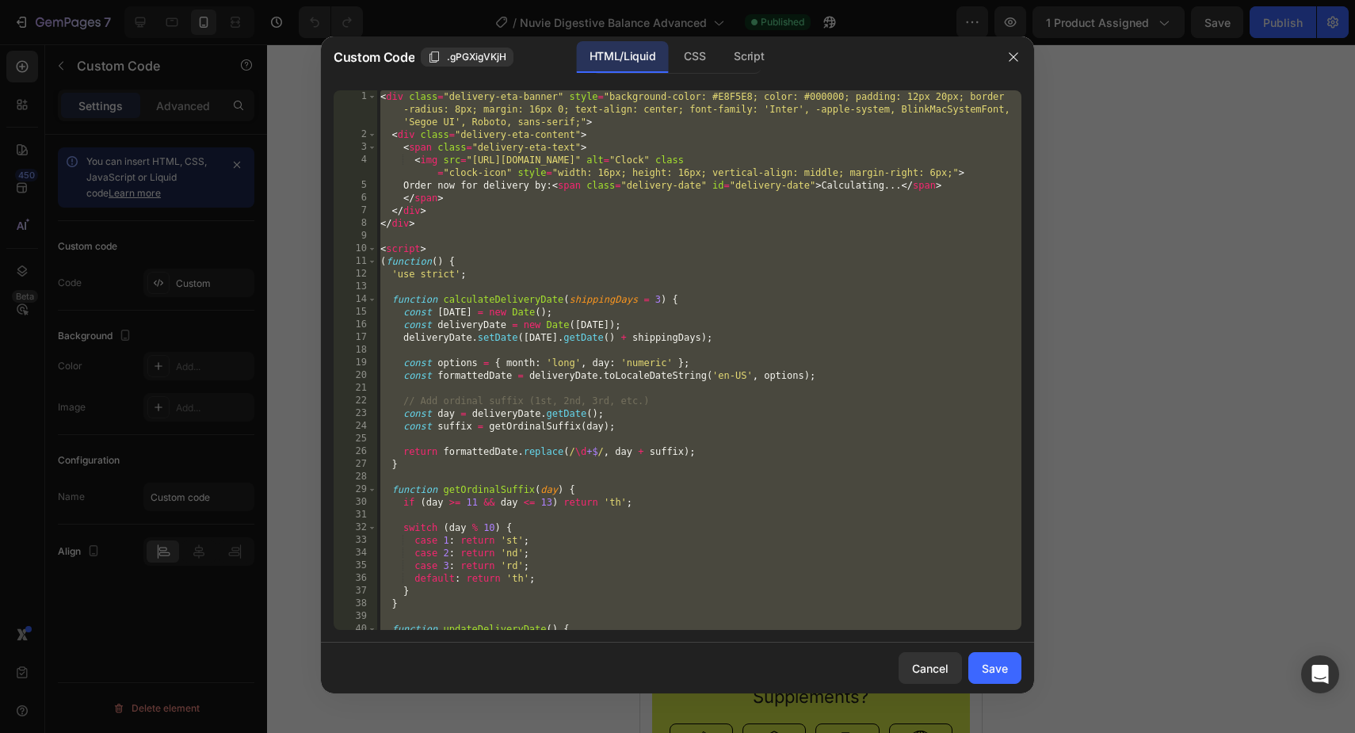
type textarea "} </style>"
paste textarea
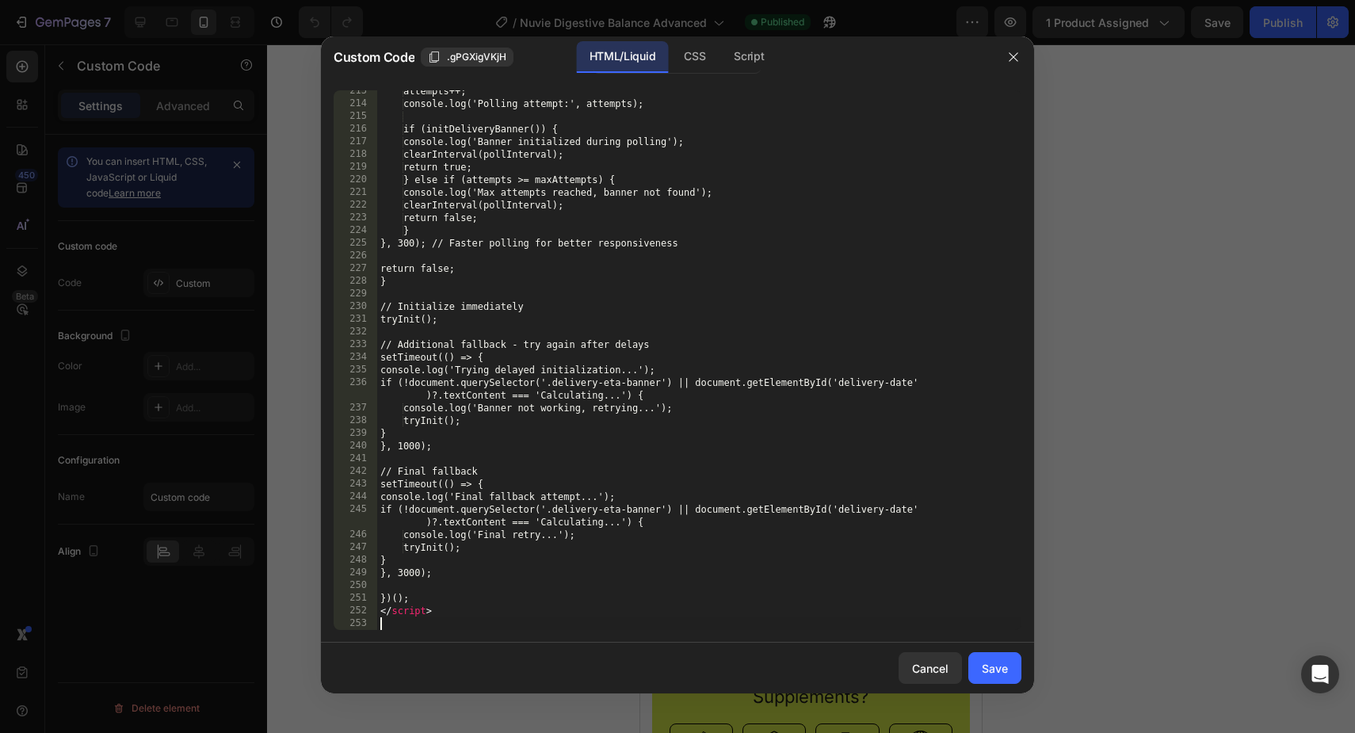
scroll to position [2719, 0]
click at [1002, 681] on button "Save" at bounding box center [994, 668] width 53 height 32
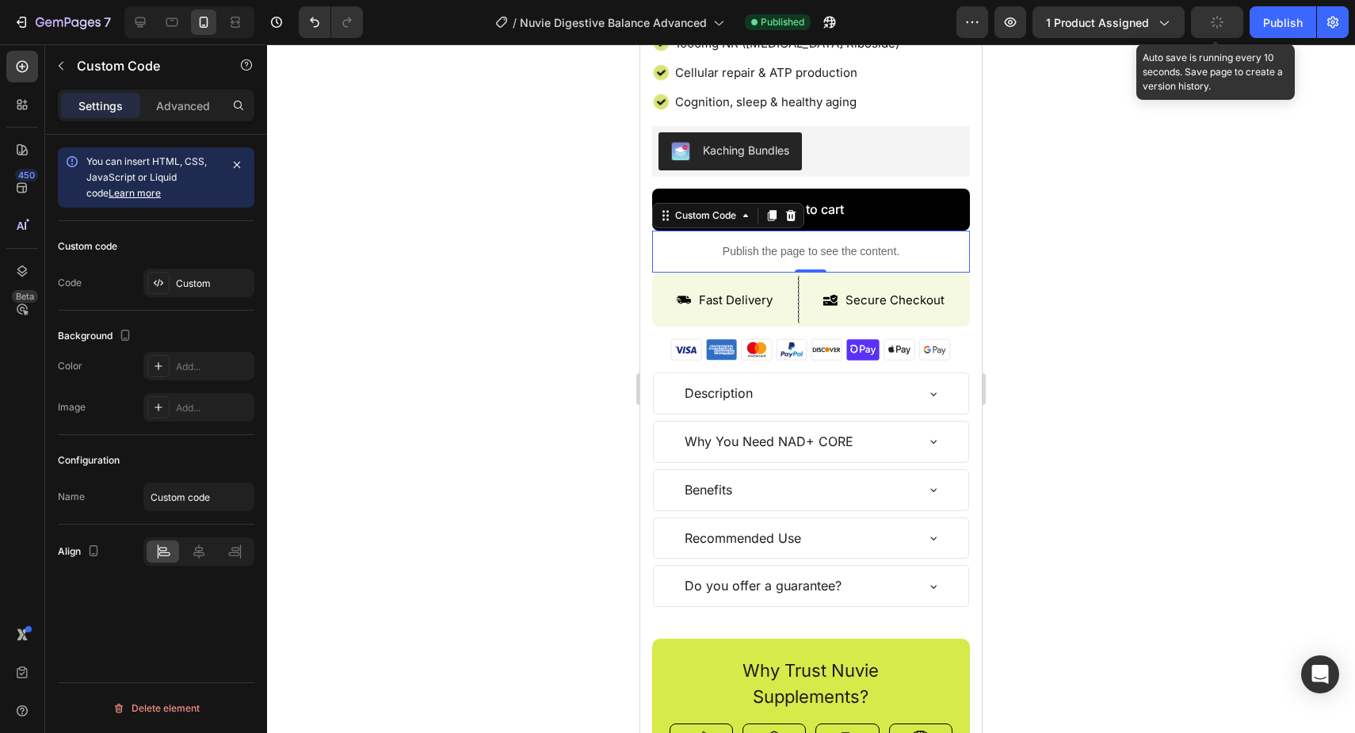
click at [1216, 28] on icon "button" at bounding box center [1217, 22] width 18 height 18
click at [1261, 27] on button "Publish" at bounding box center [1283, 22] width 67 height 32
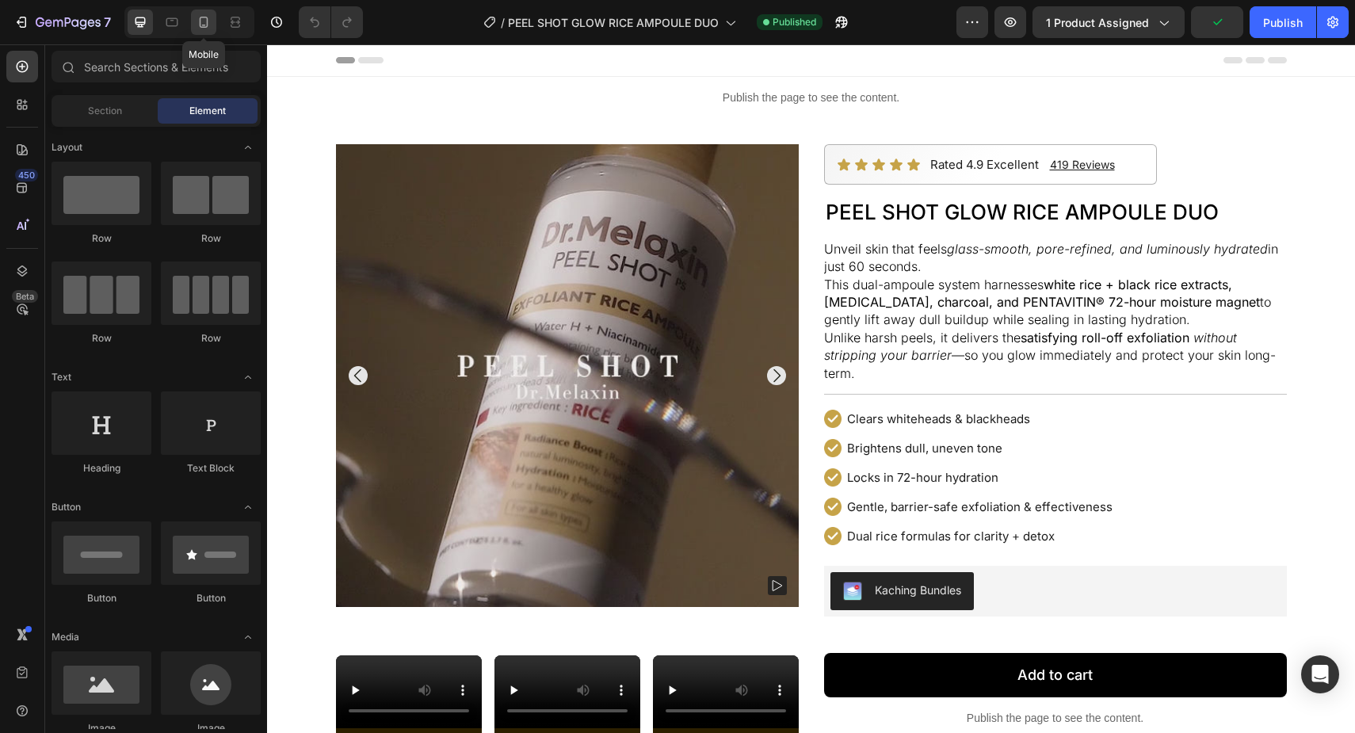
click at [204, 28] on icon at bounding box center [204, 22] width 16 height 16
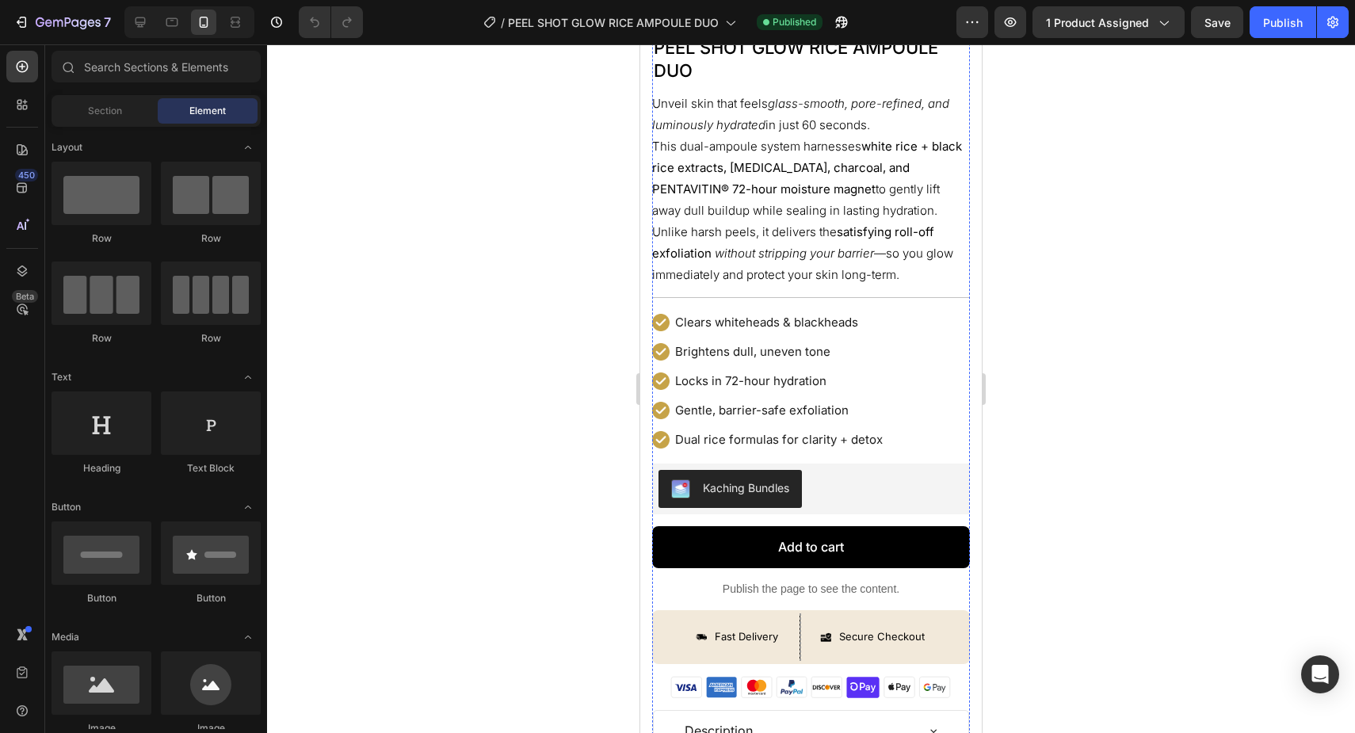
scroll to position [507, 0]
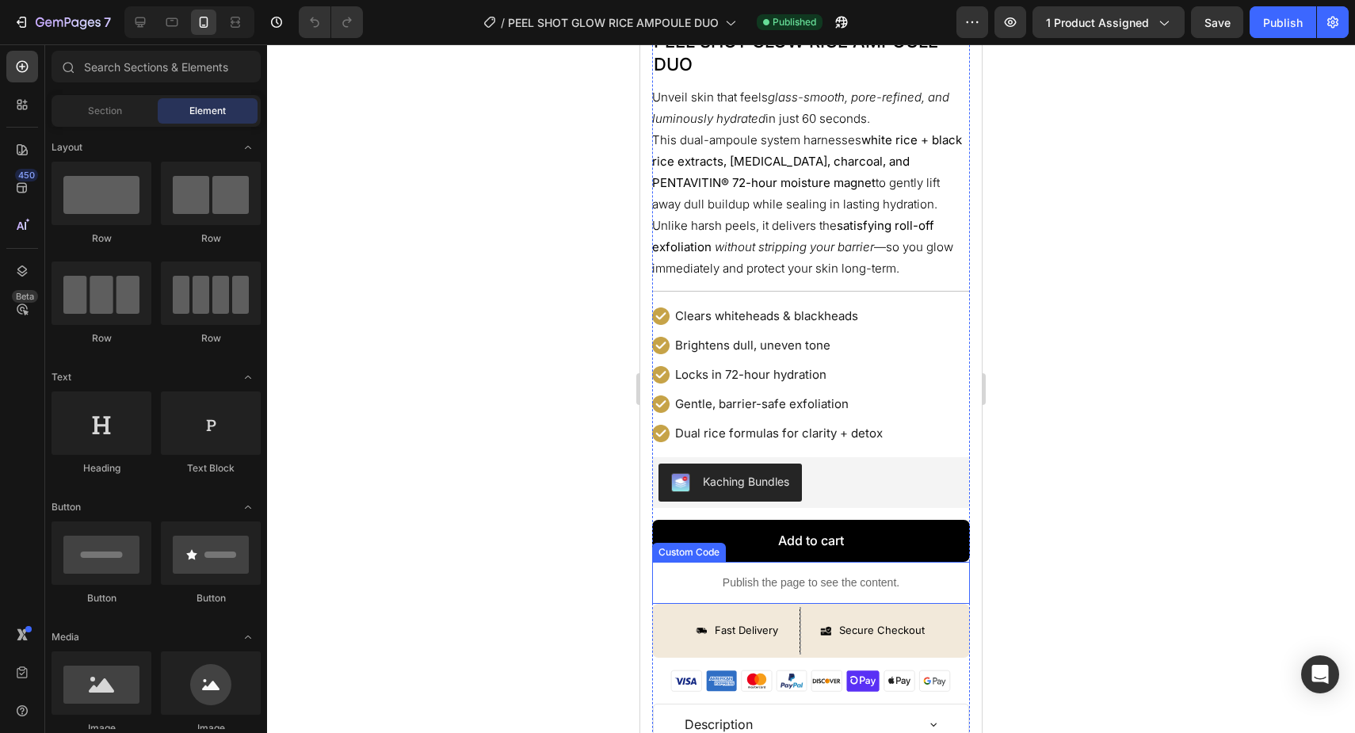
click at [834, 591] on div "Publish the page to see the content." at bounding box center [811, 583] width 318 height 42
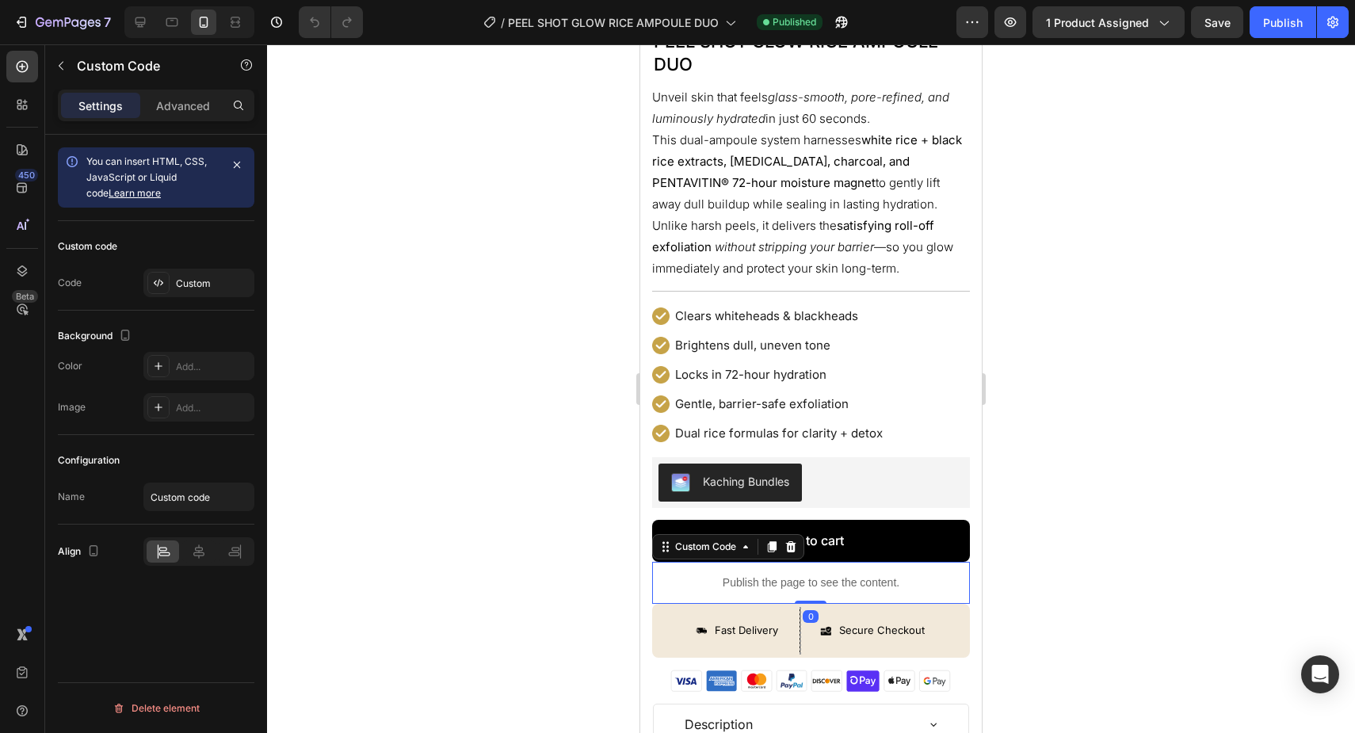
click at [834, 591] on div "Publish the page to see the content." at bounding box center [811, 583] width 318 height 42
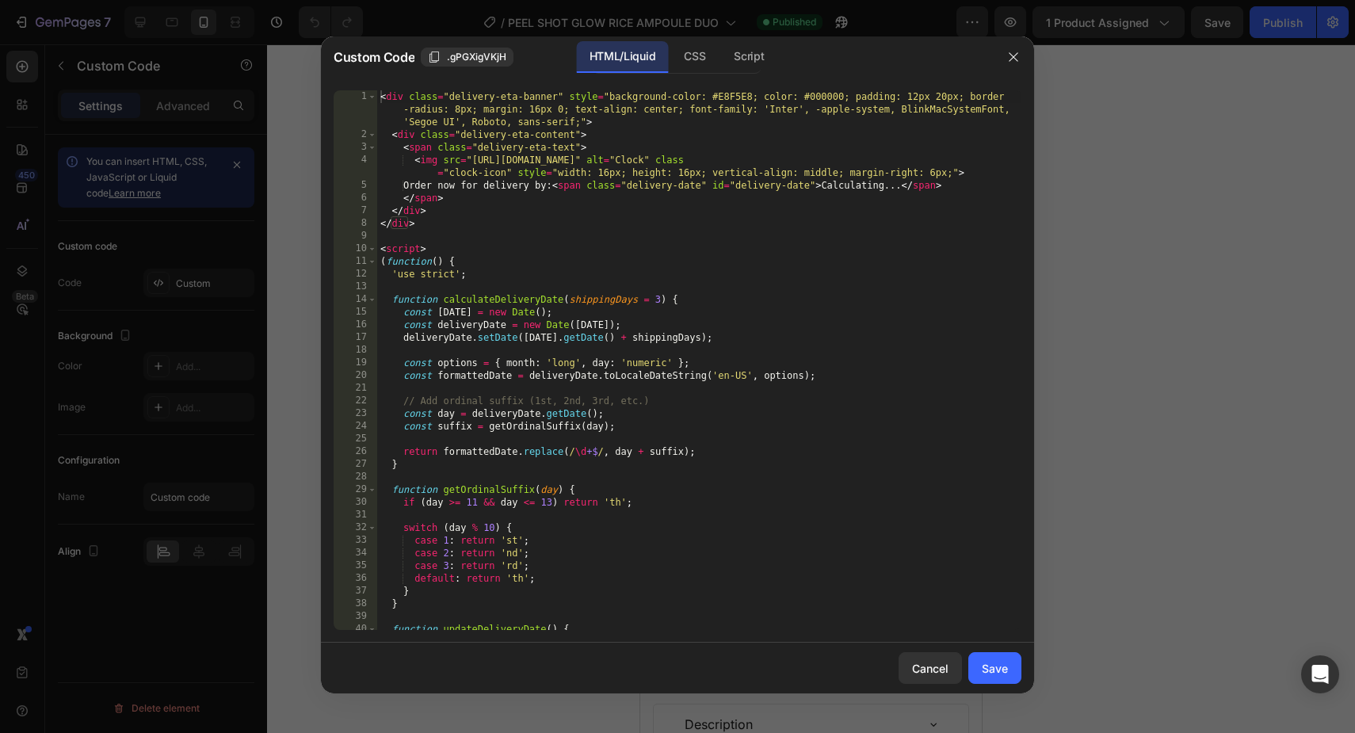
click at [818, 490] on div "< div class = "delivery-eta-banner" style = "background-color: #E8F5E8; color: …" at bounding box center [699, 385] width 644 height 590
type textarea "} </style>"
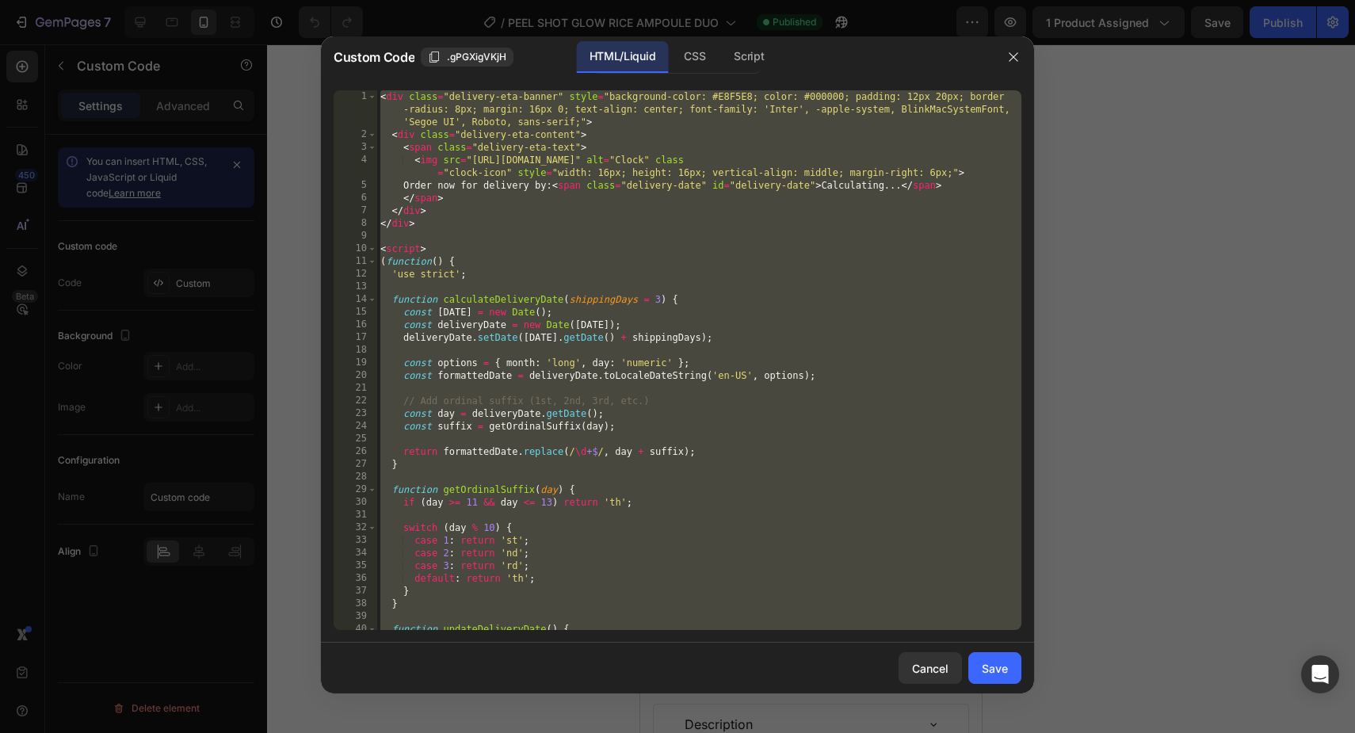
paste textarea
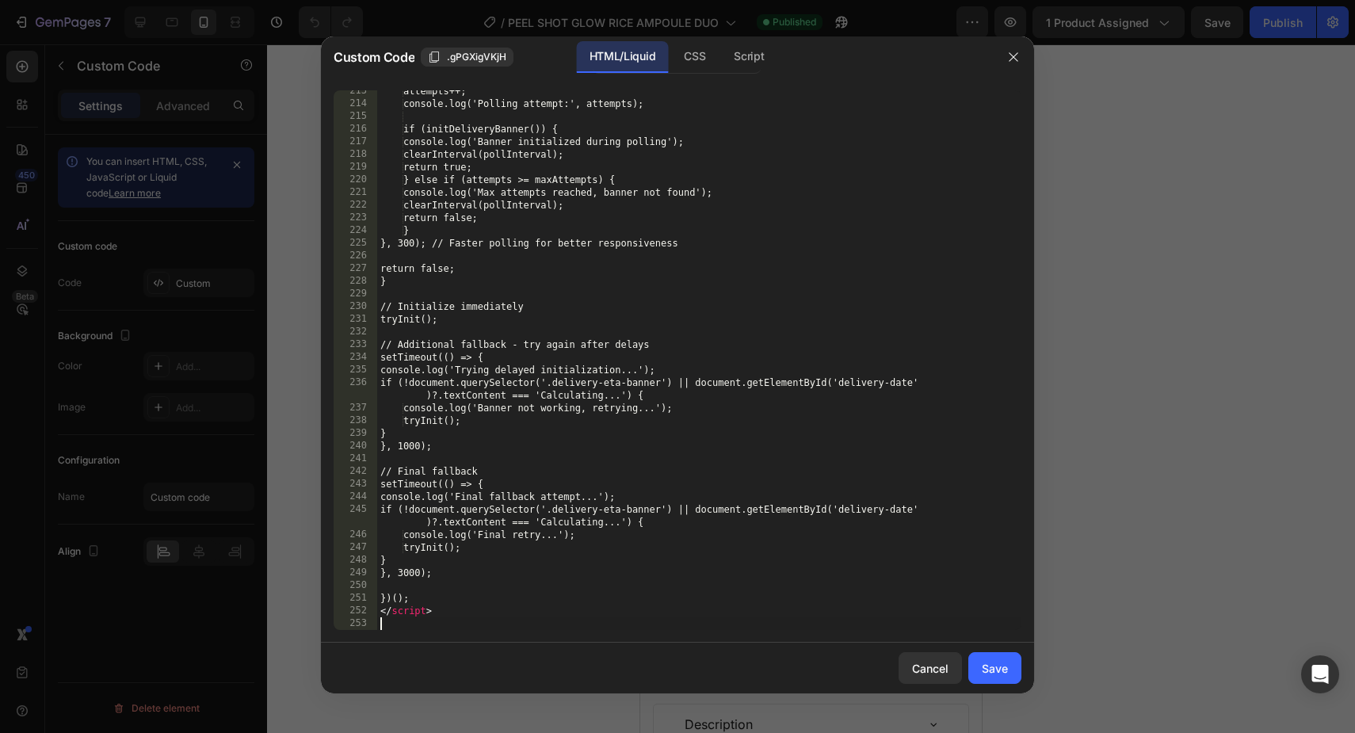
scroll to position [2719, 0]
click at [975, 658] on button "Save" at bounding box center [994, 668] width 53 height 32
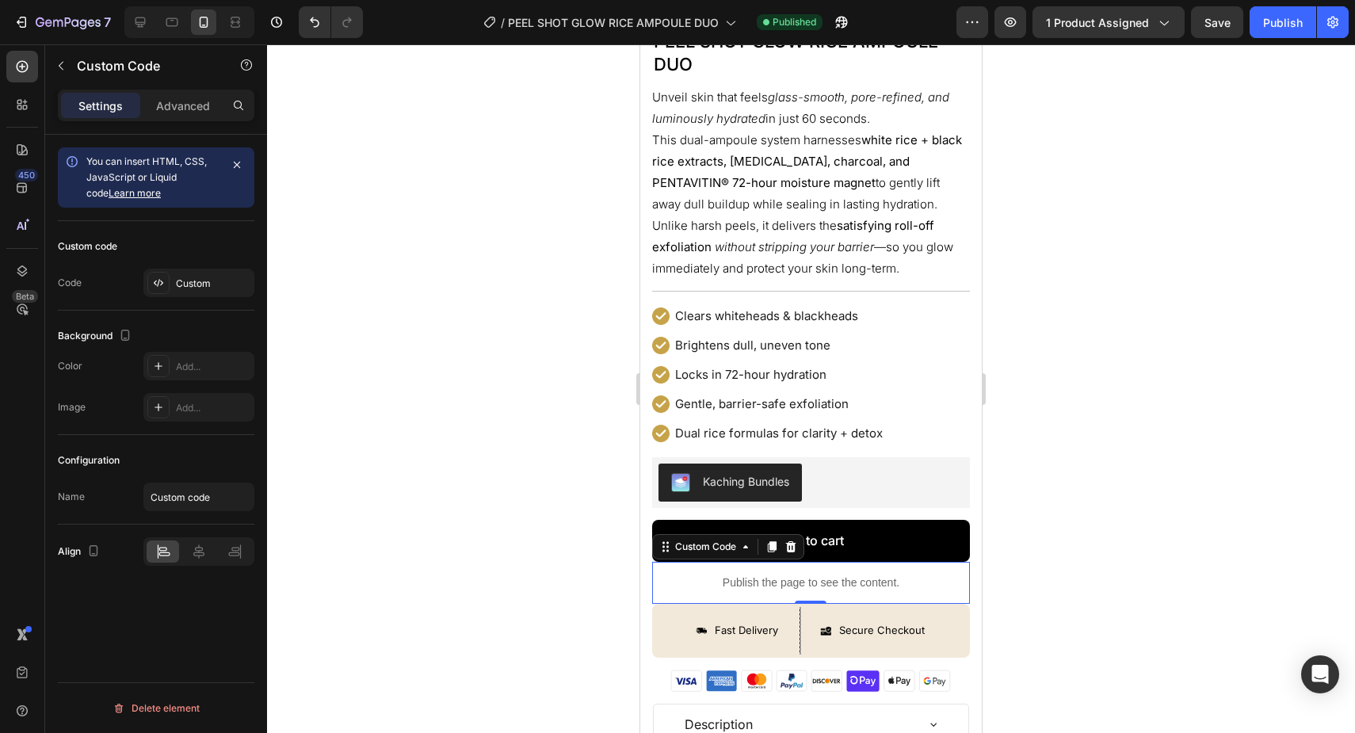
click at [1225, 40] on div "7 Version history / PEEL SHOT GLOW RICE AMPOULE DUO Published Preview 1 product…" at bounding box center [677, 22] width 1355 height 45
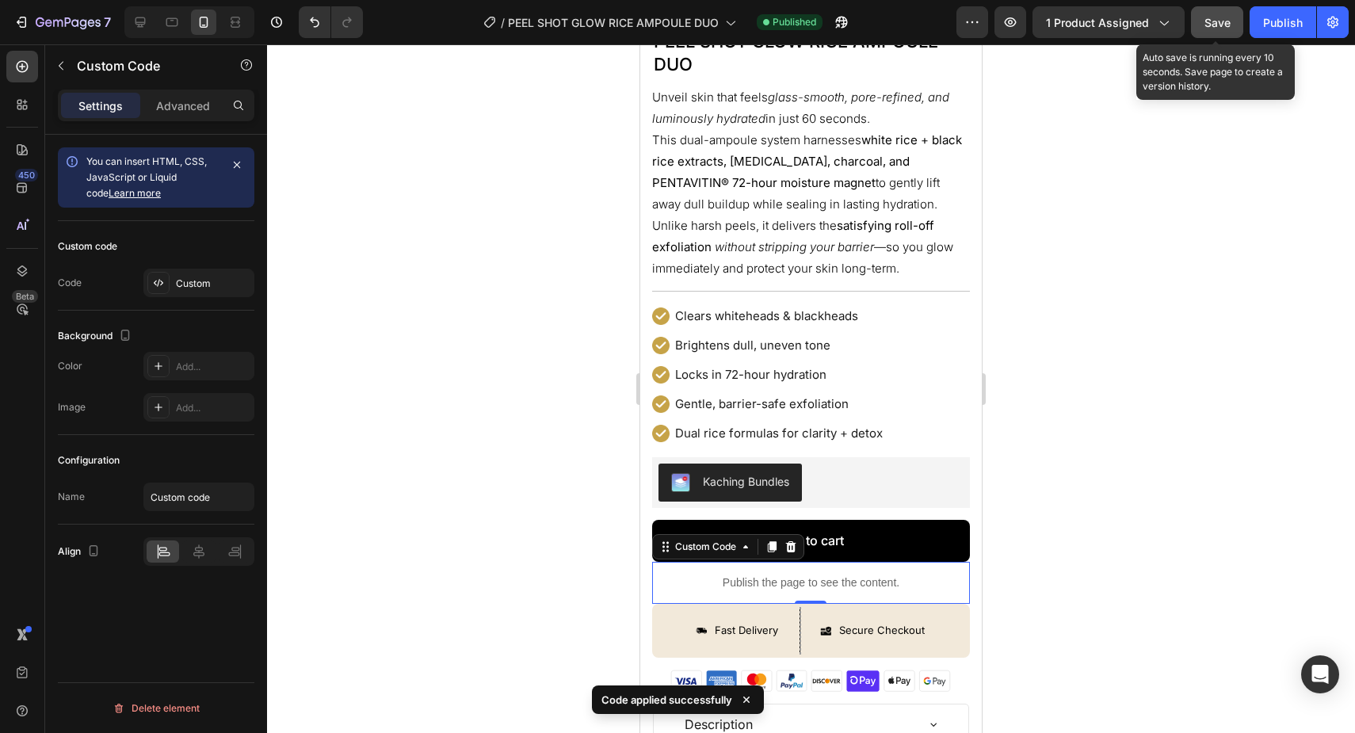
click at [1223, 29] on div "Save" at bounding box center [1217, 22] width 26 height 17
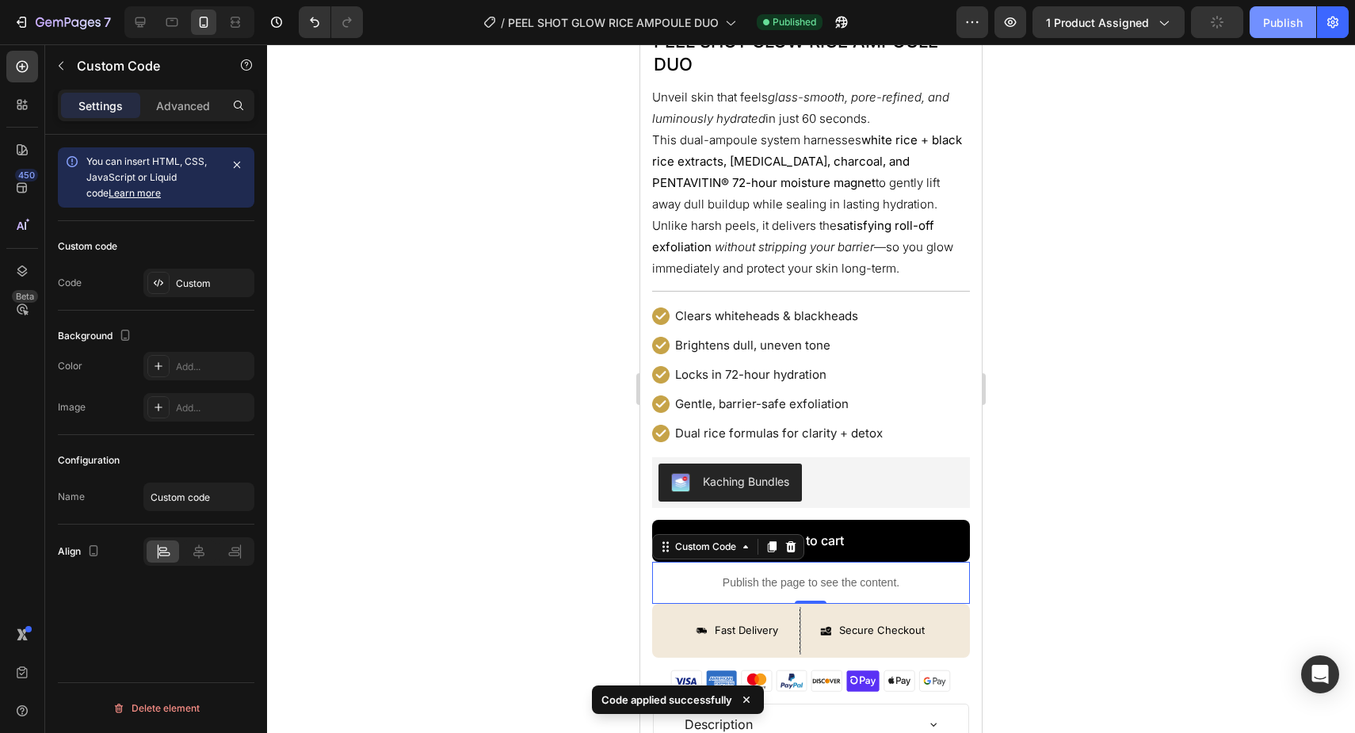
click at [1290, 32] on button "Publish" at bounding box center [1283, 22] width 67 height 32
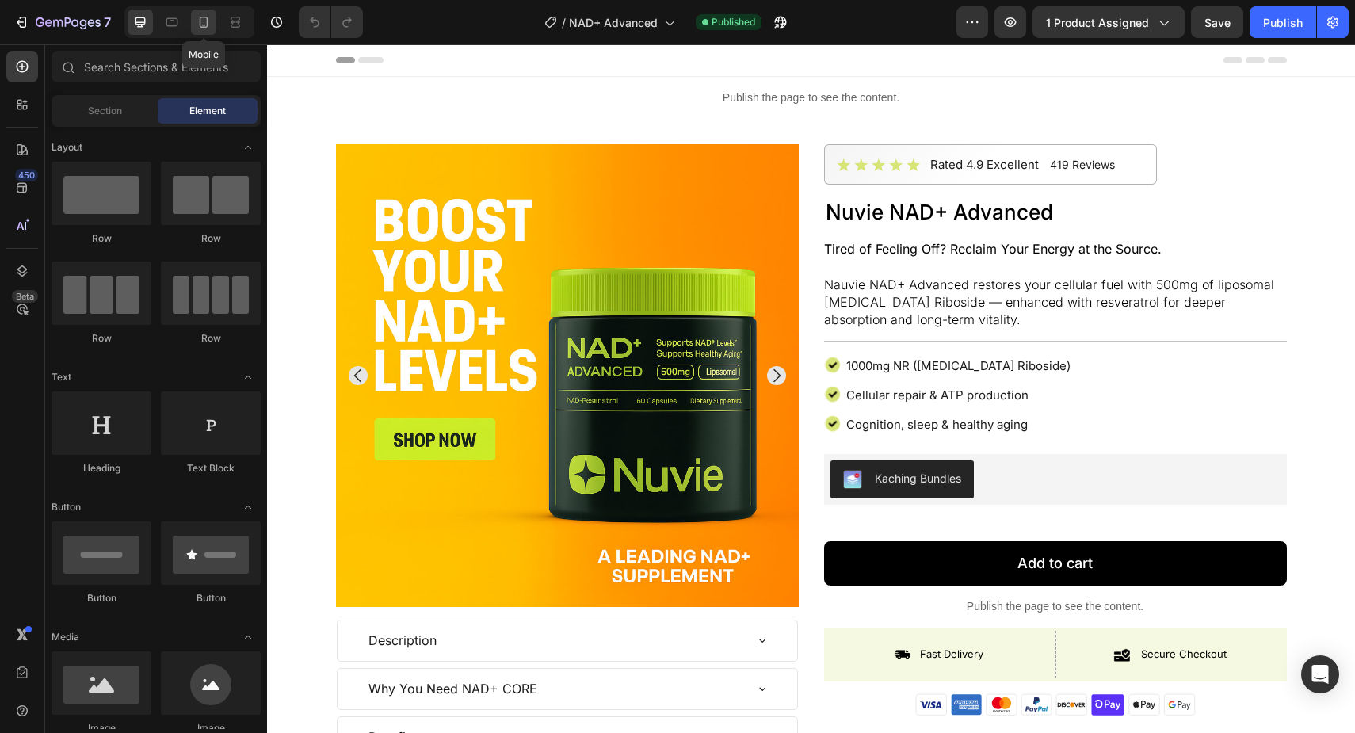
click at [208, 23] on icon at bounding box center [204, 22] width 16 height 16
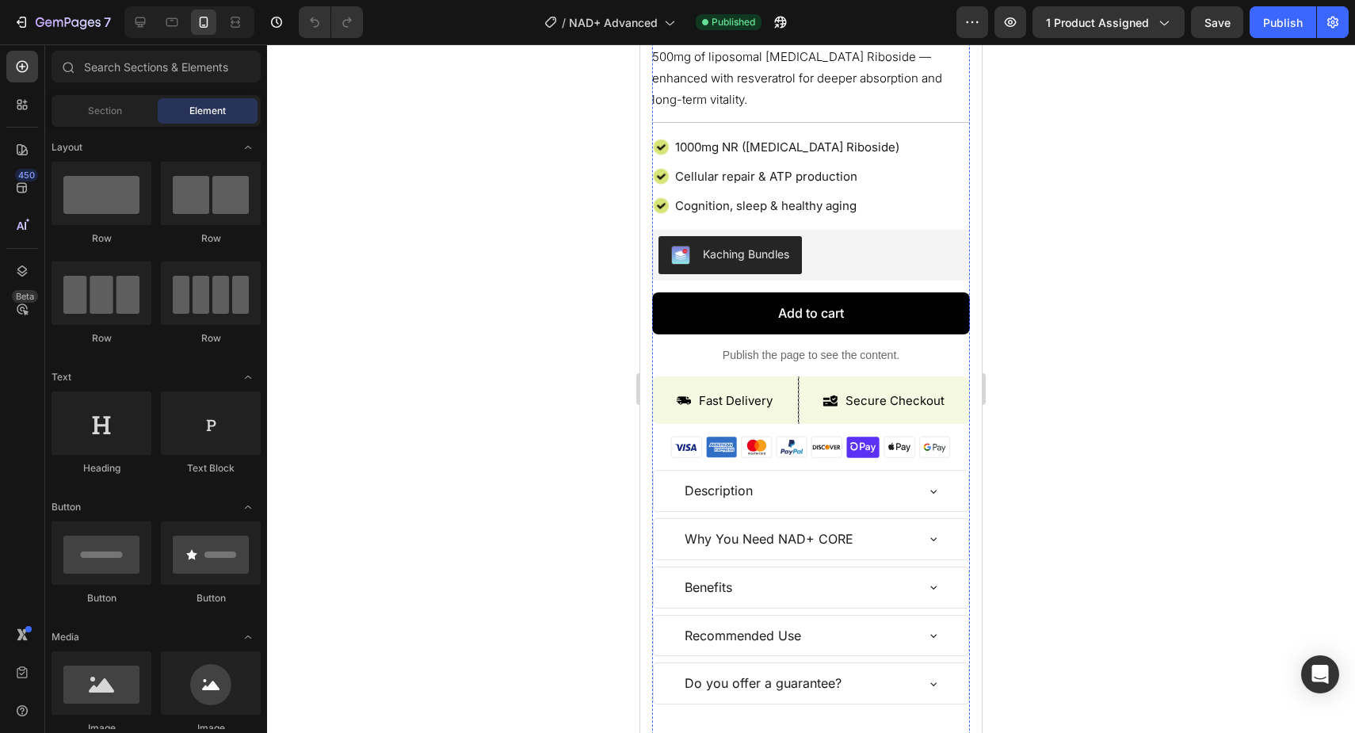
scroll to position [694, 0]
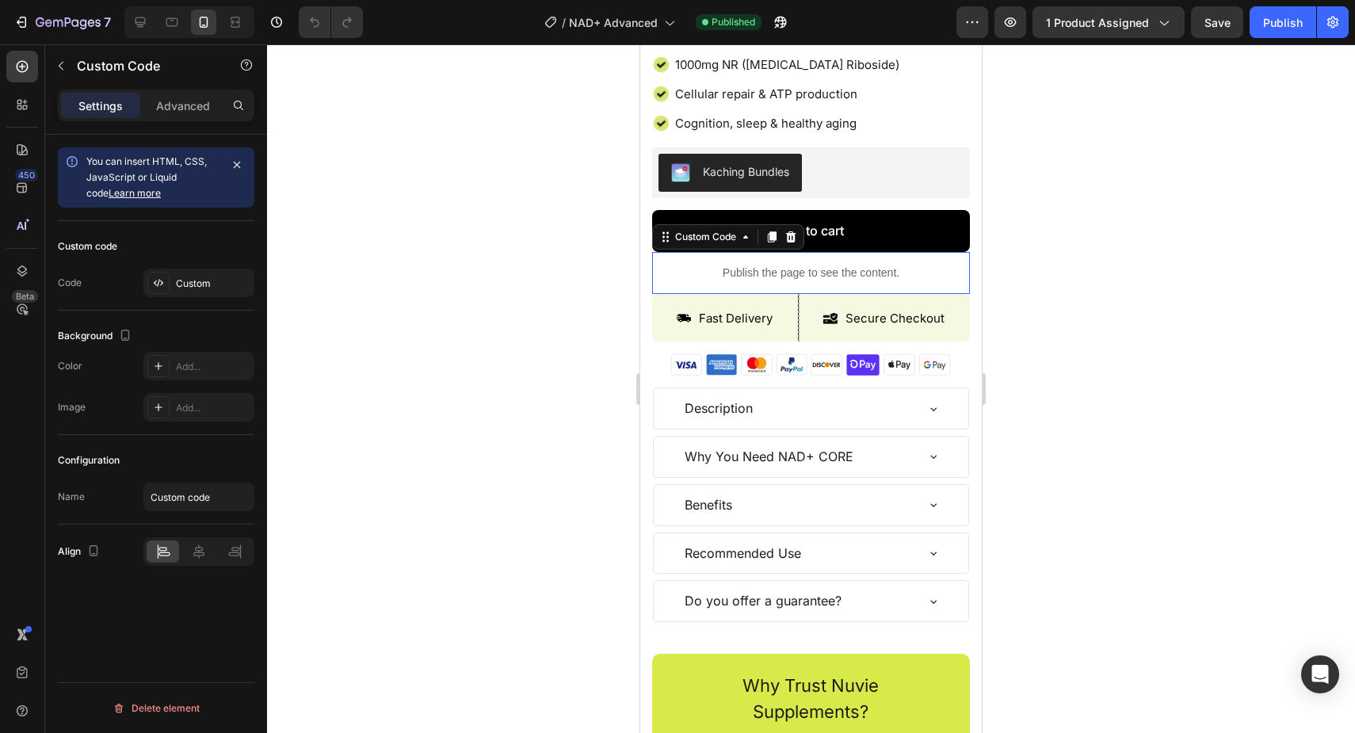
click at [869, 265] on p "Publish the page to see the content." at bounding box center [811, 273] width 318 height 17
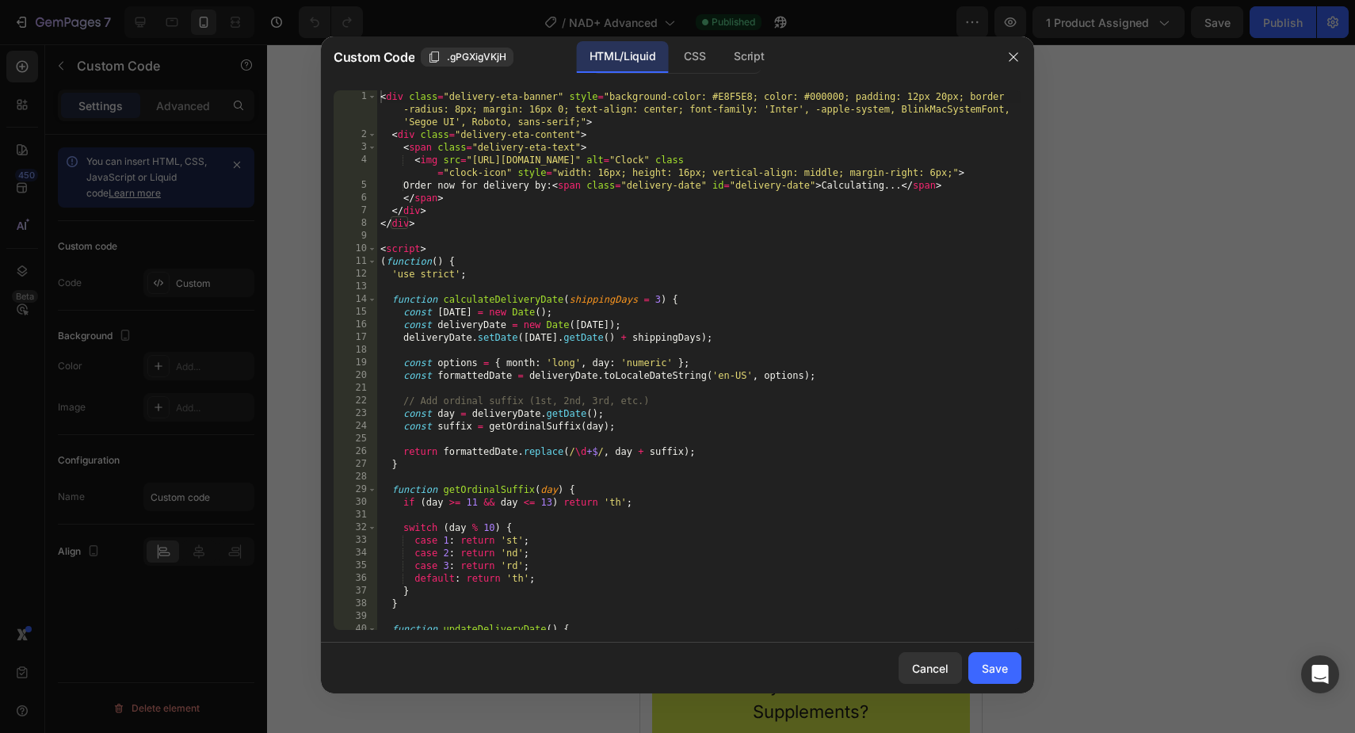
click at [801, 330] on div "< div class = "delivery-eta-banner" style = "background-color: #E8F5E8; color: …" at bounding box center [699, 385] width 644 height 590
type textarea "} </style>"
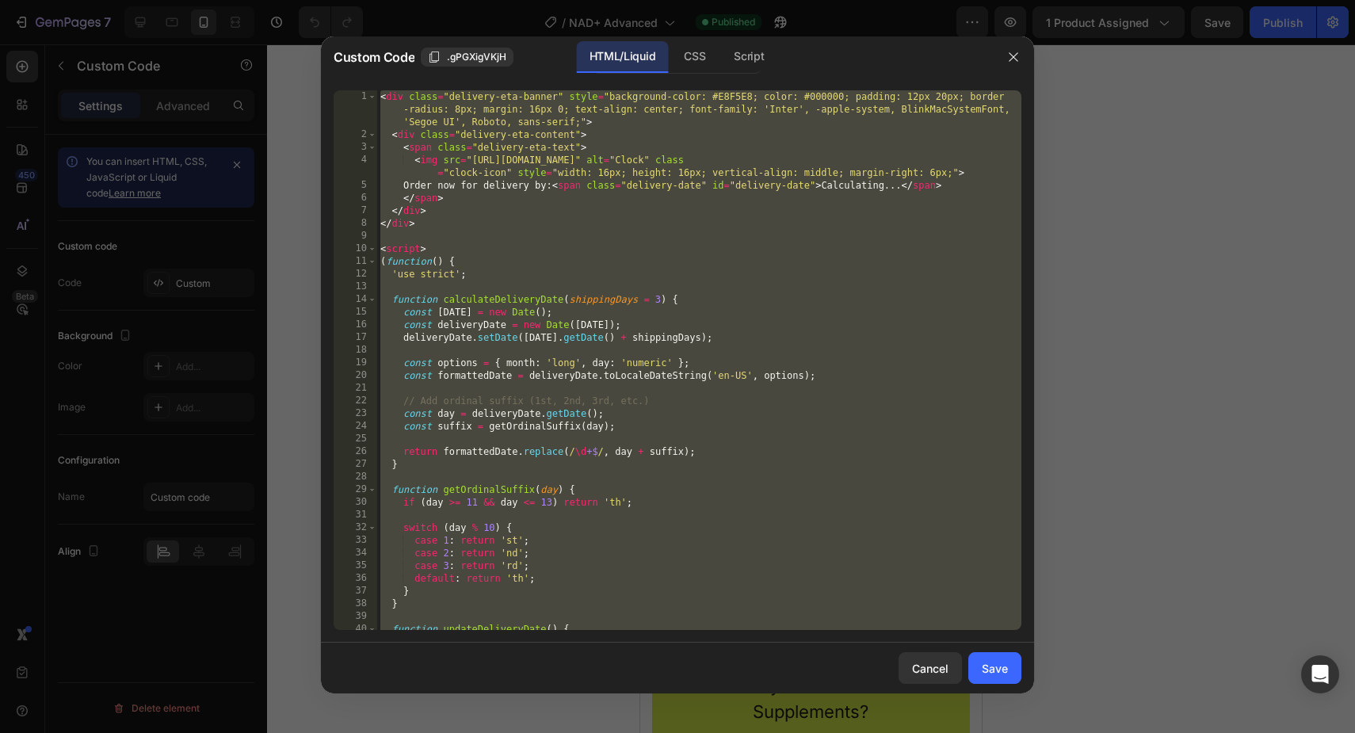
paste textarea
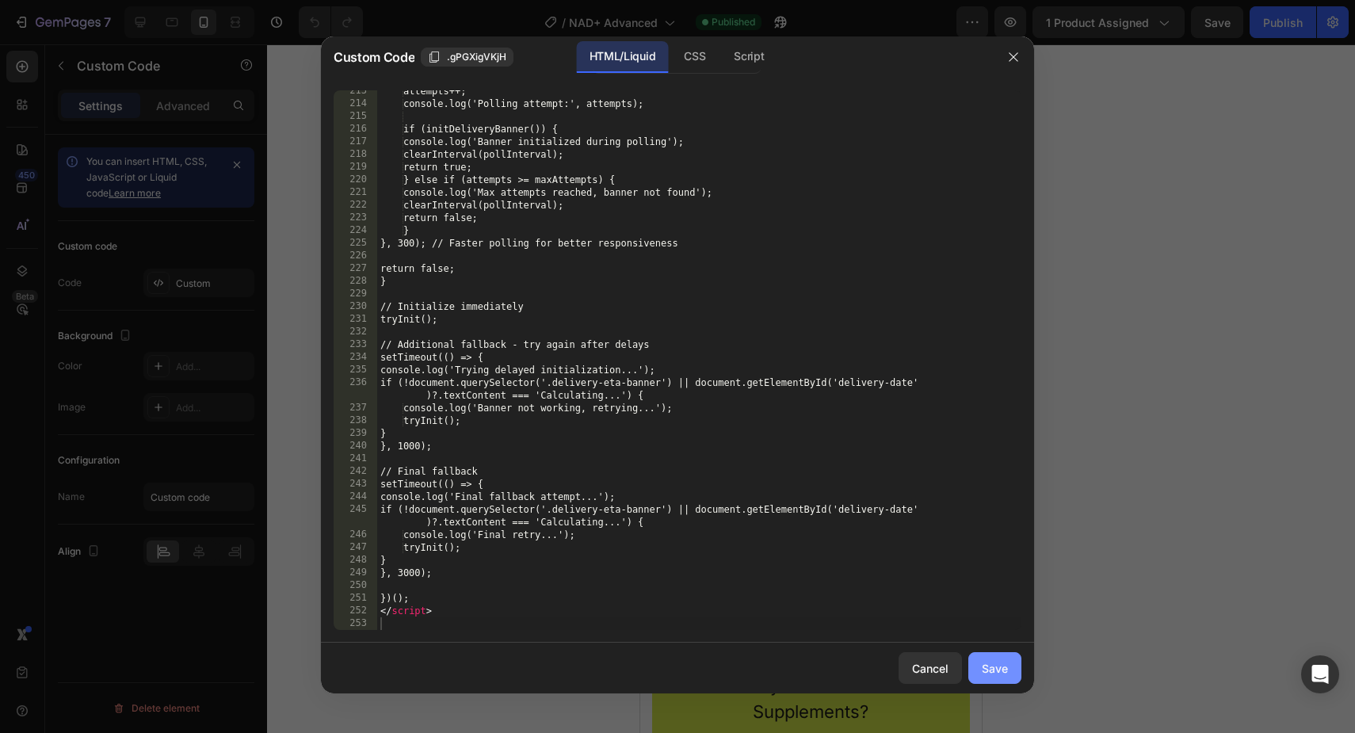
click at [987, 677] on button "Save" at bounding box center [994, 668] width 53 height 32
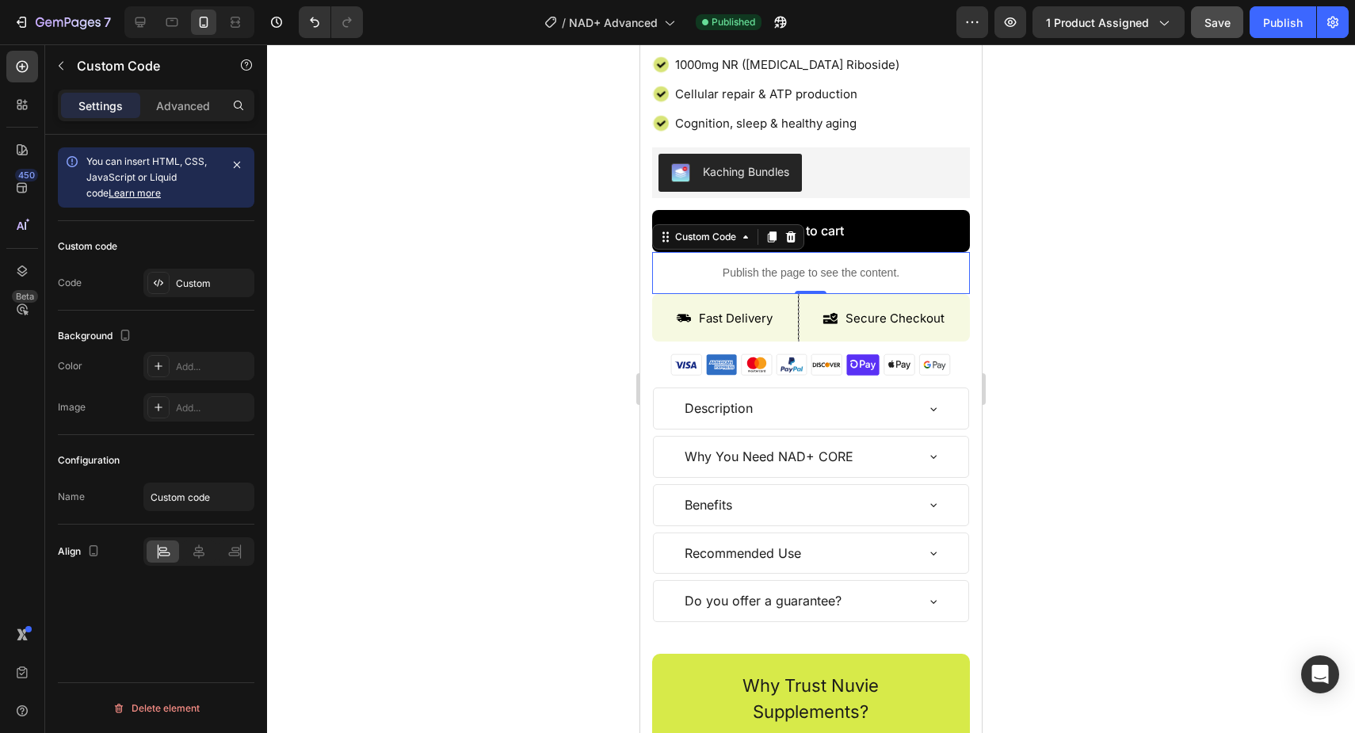
click at [1223, 6] on button "Save" at bounding box center [1217, 22] width 52 height 32
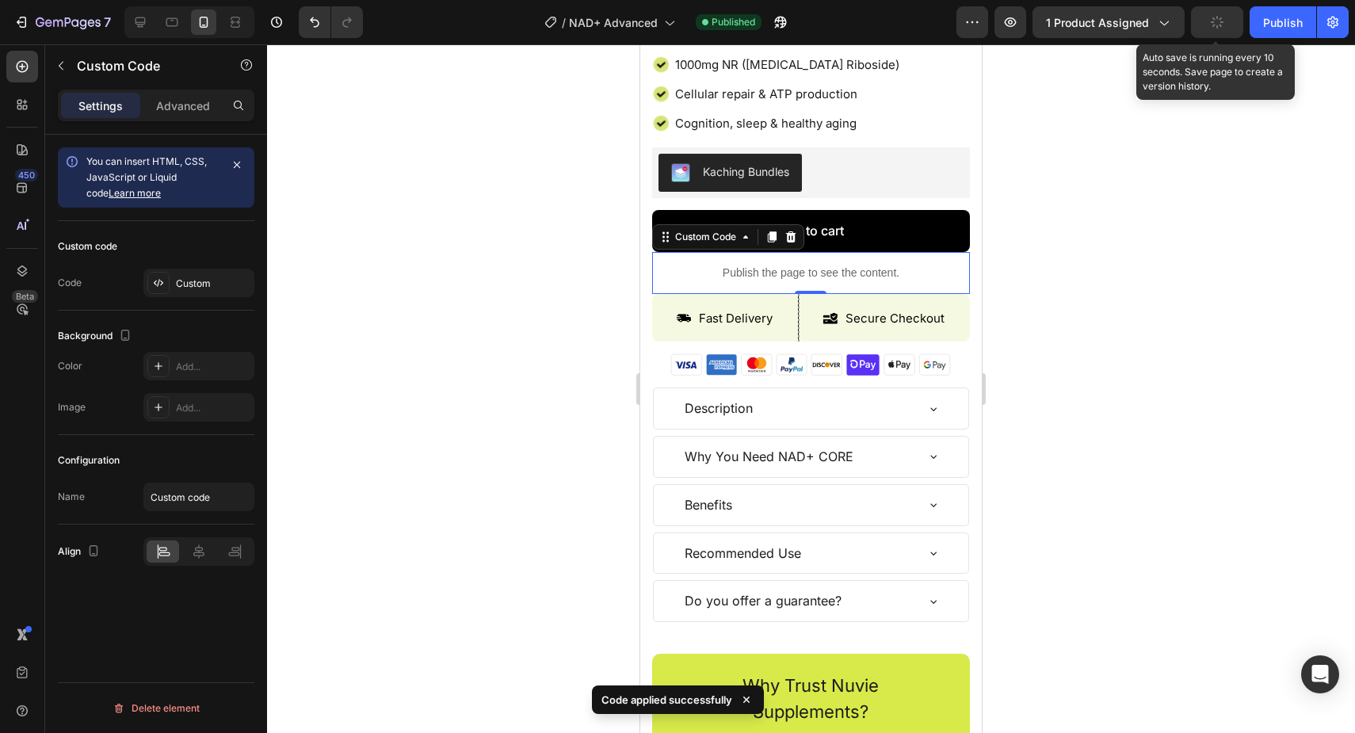
click at [1229, 15] on button "button" at bounding box center [1217, 22] width 52 height 32
click at [1262, 24] on button "Publish" at bounding box center [1283, 22] width 67 height 32
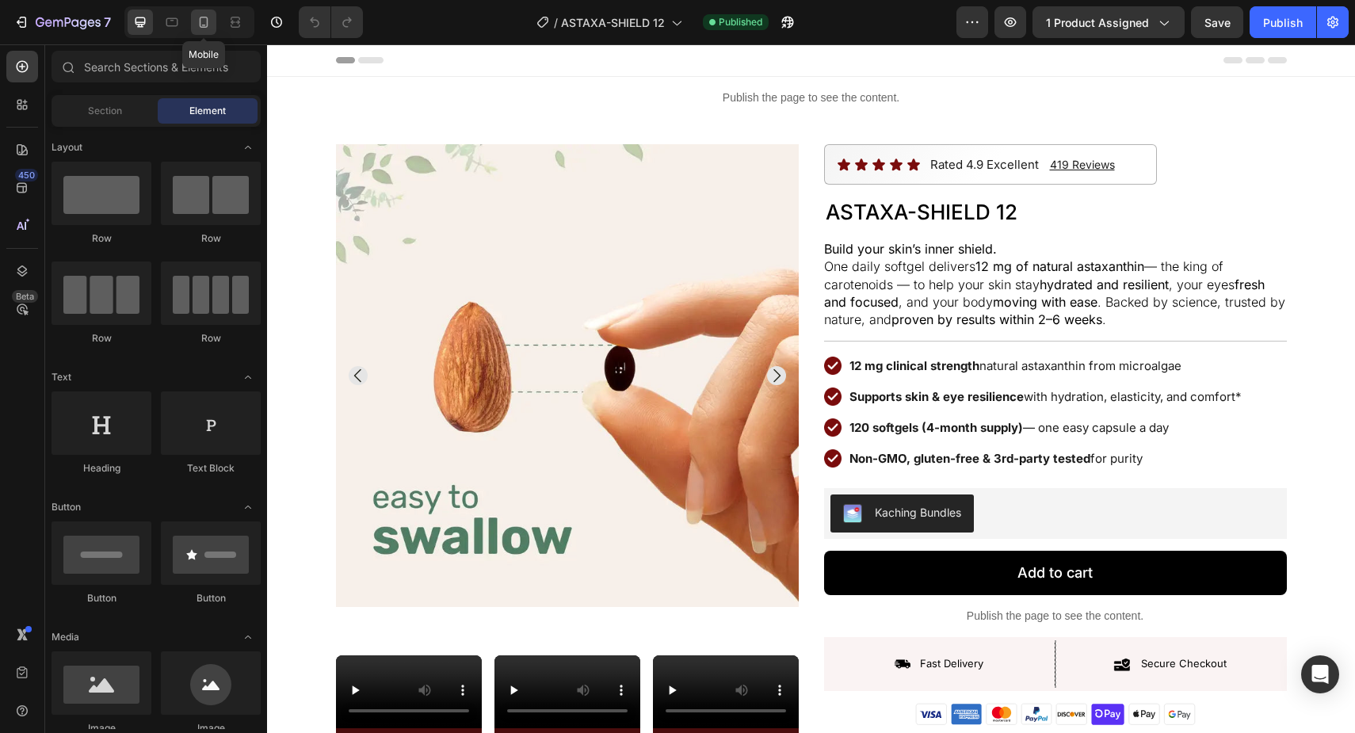
click at [204, 29] on icon at bounding box center [204, 22] width 16 height 16
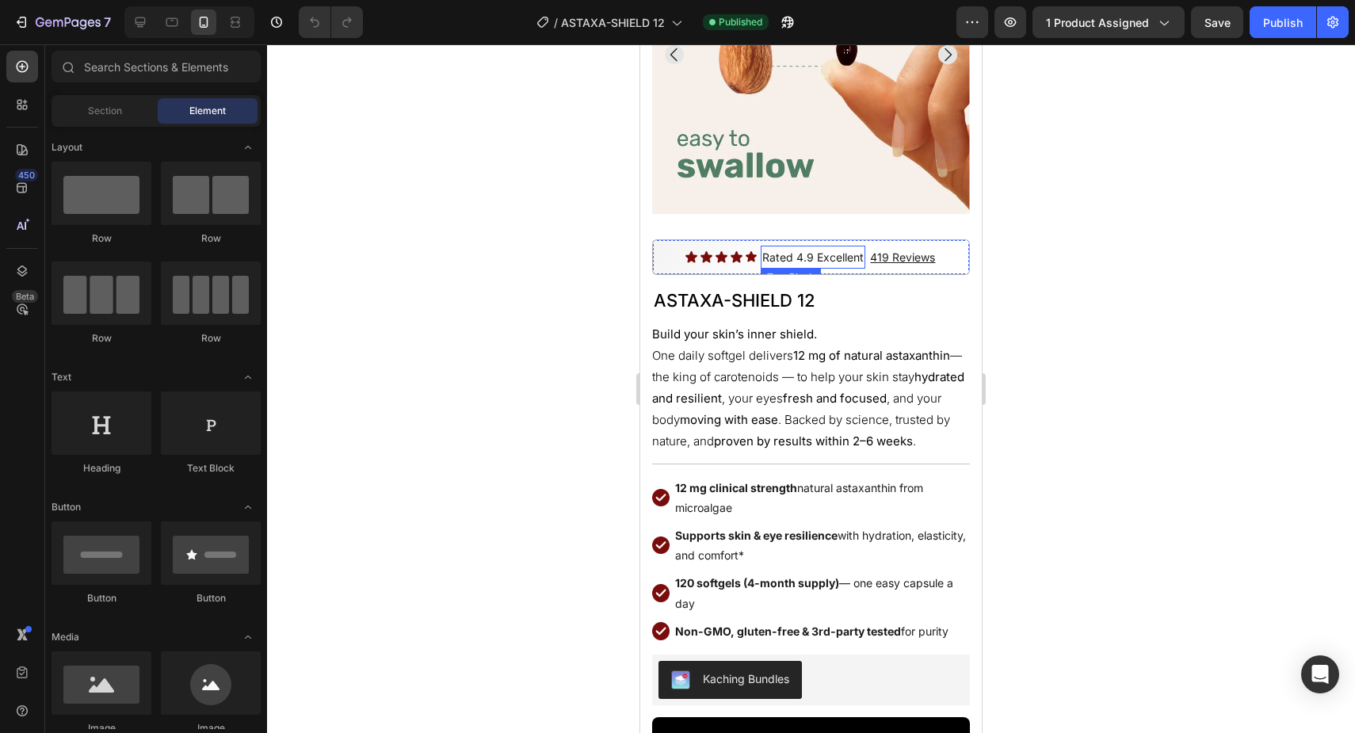
scroll to position [523, 0]
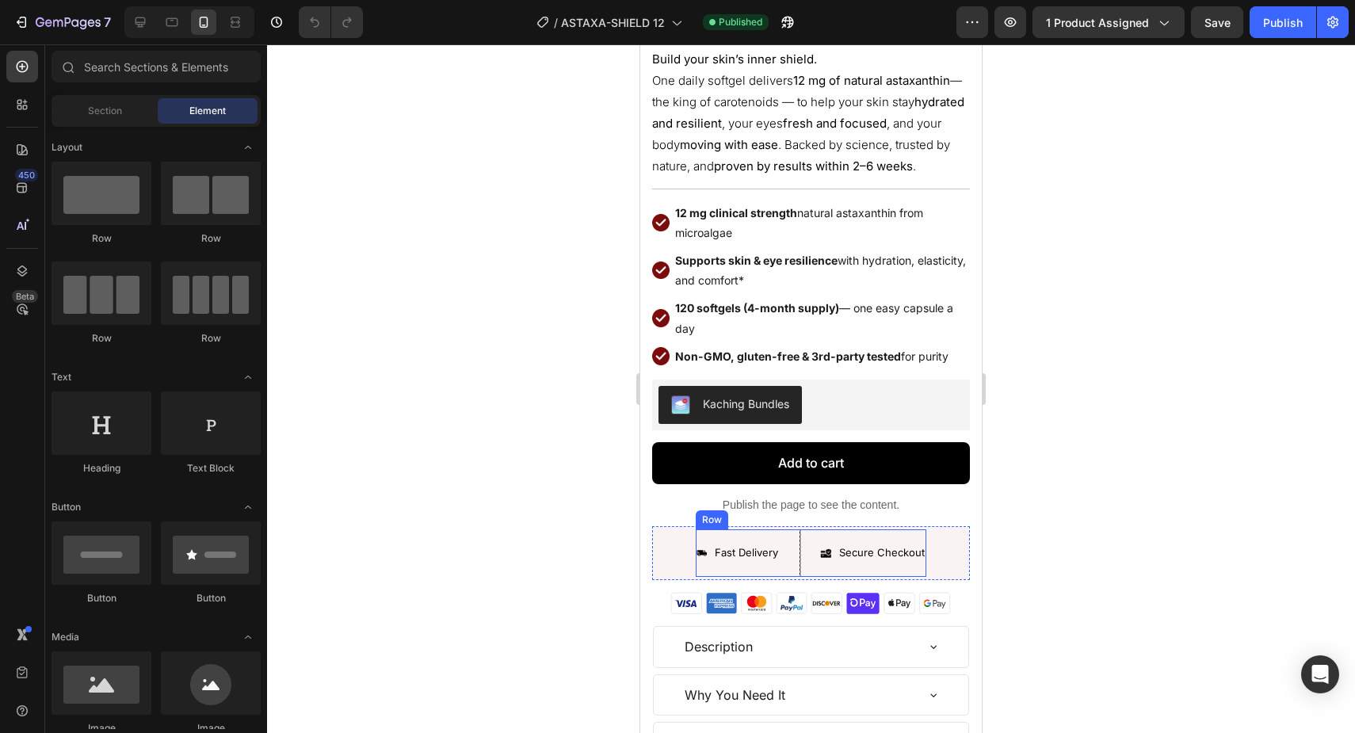
click at [808, 510] on p "Publish the page to see the content." at bounding box center [811, 505] width 318 height 17
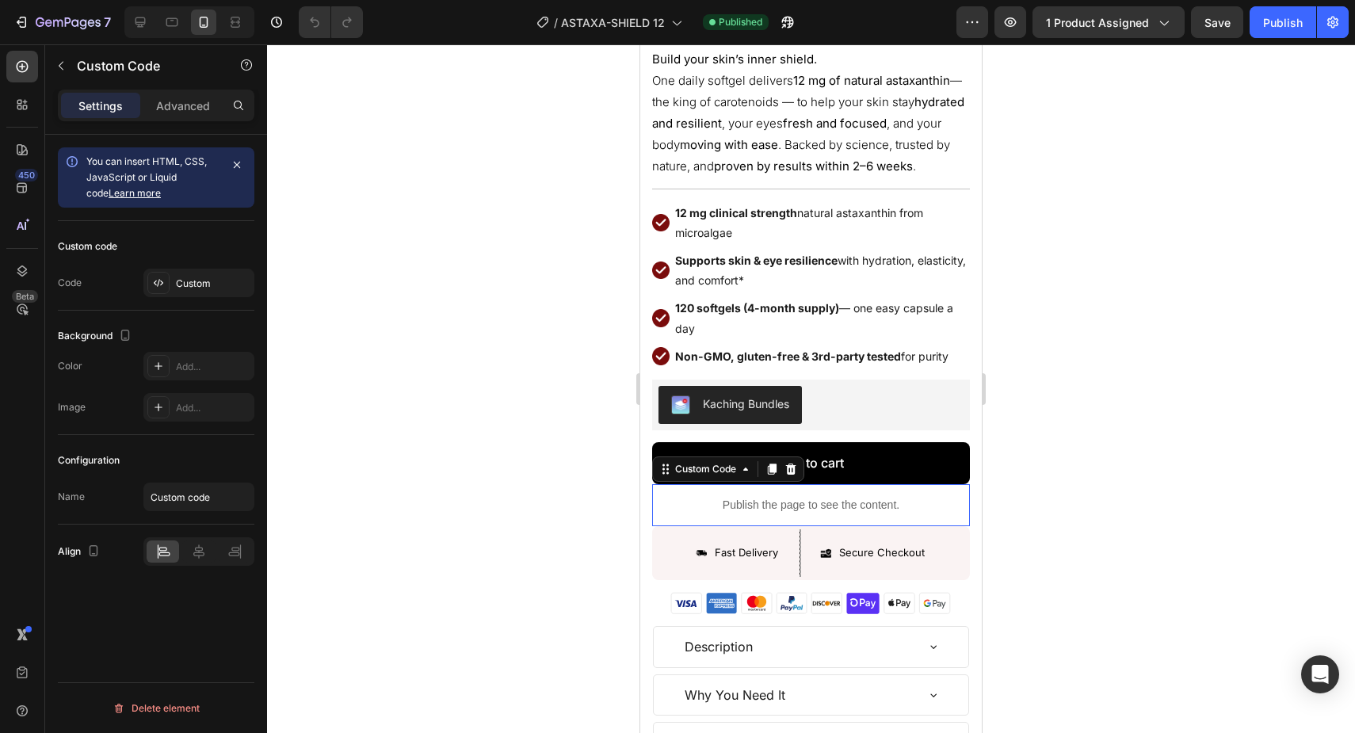
click at [808, 510] on p "Publish the page to see the content." at bounding box center [811, 505] width 318 height 17
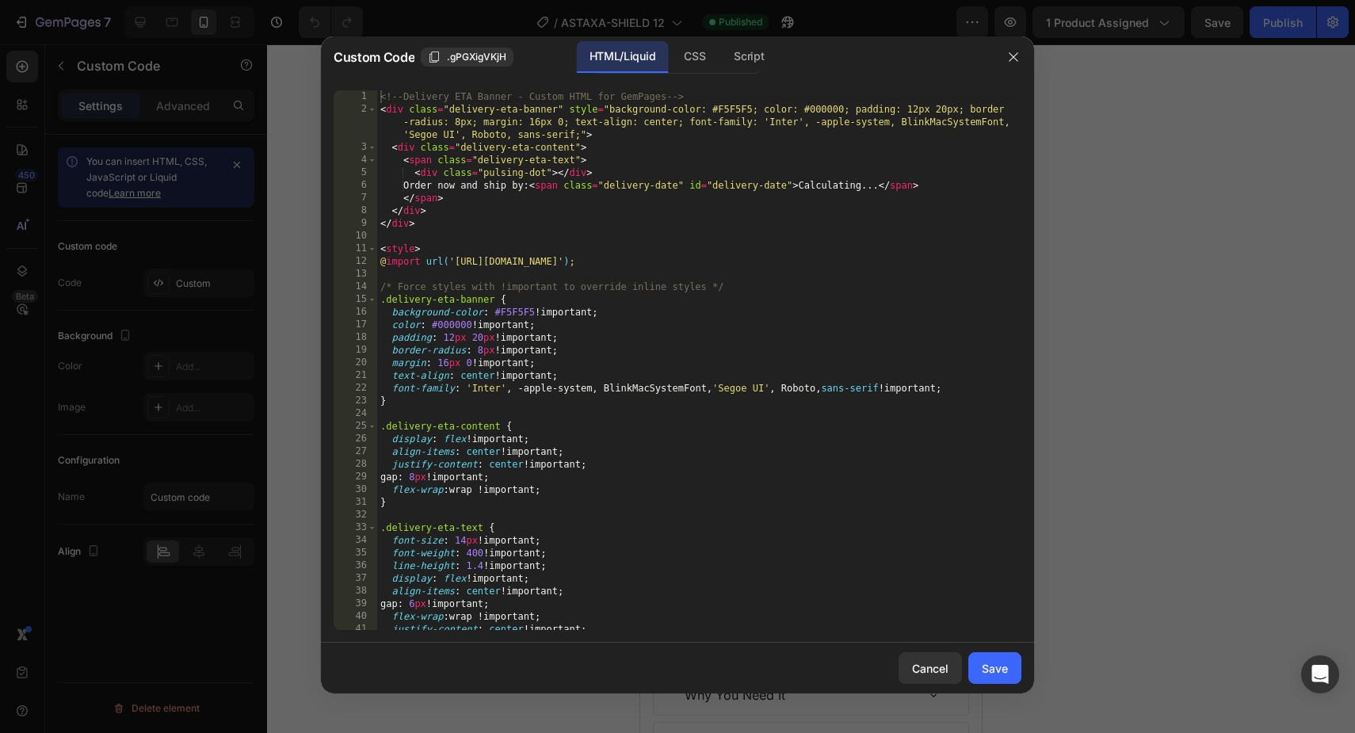
click at [773, 465] on div "<!-- Delivery ETA Banner - Custom HTML for GemPages --> < div class = "delivery…" at bounding box center [699, 372] width 644 height 565
type textarea "</script>"
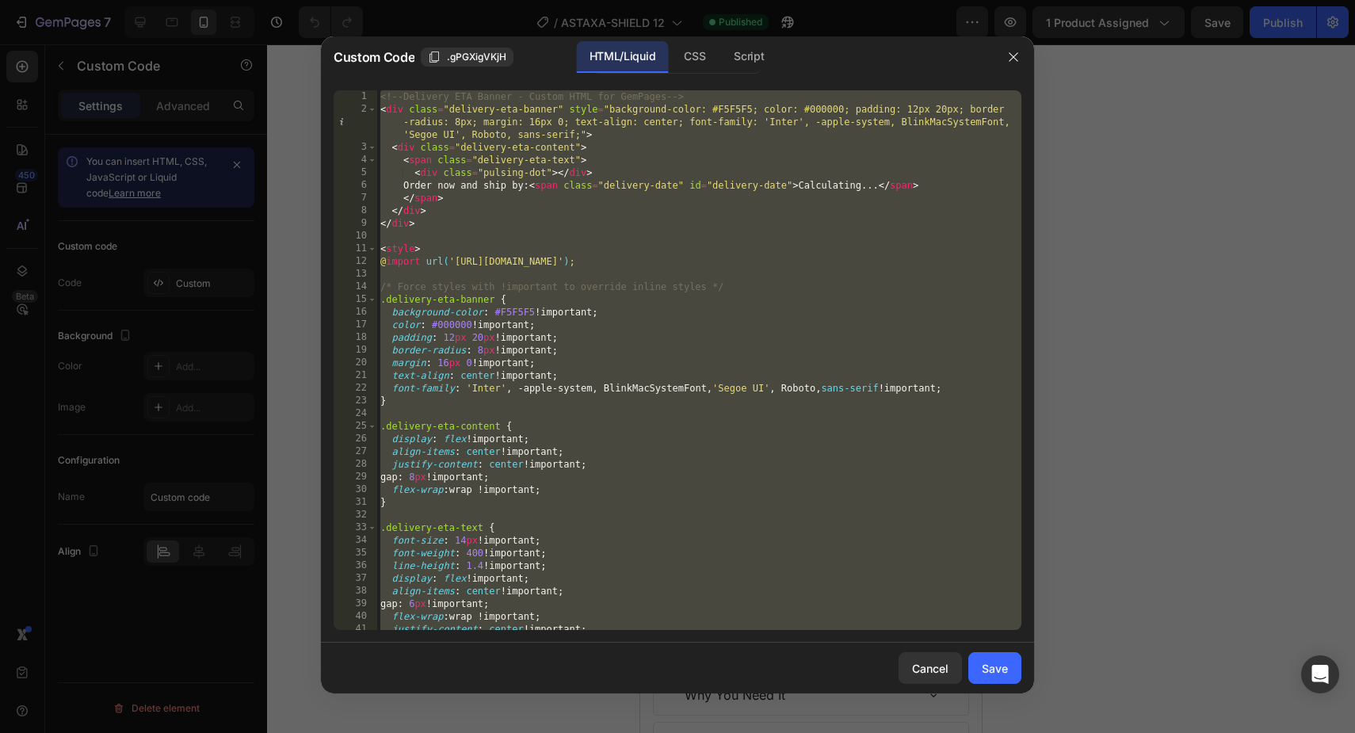
paste textarea
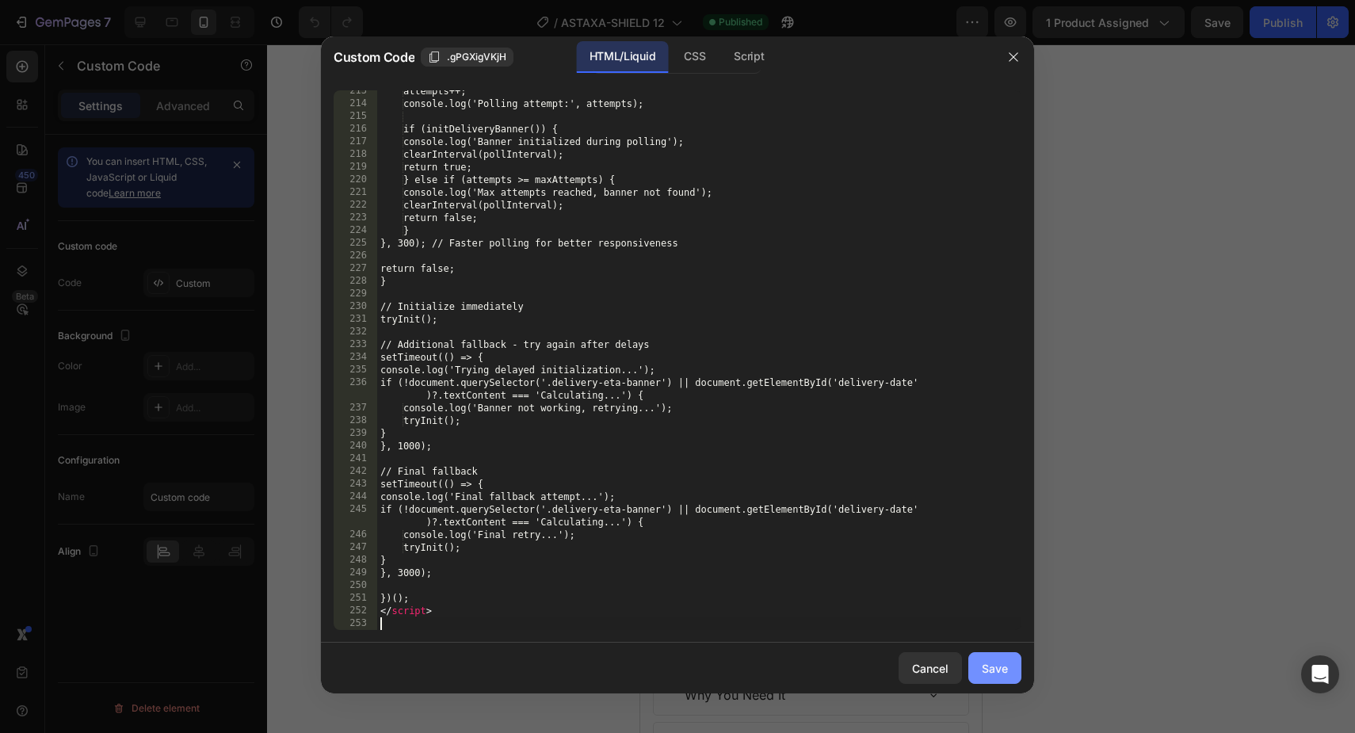
click at [988, 670] on div "Save" at bounding box center [995, 668] width 26 height 17
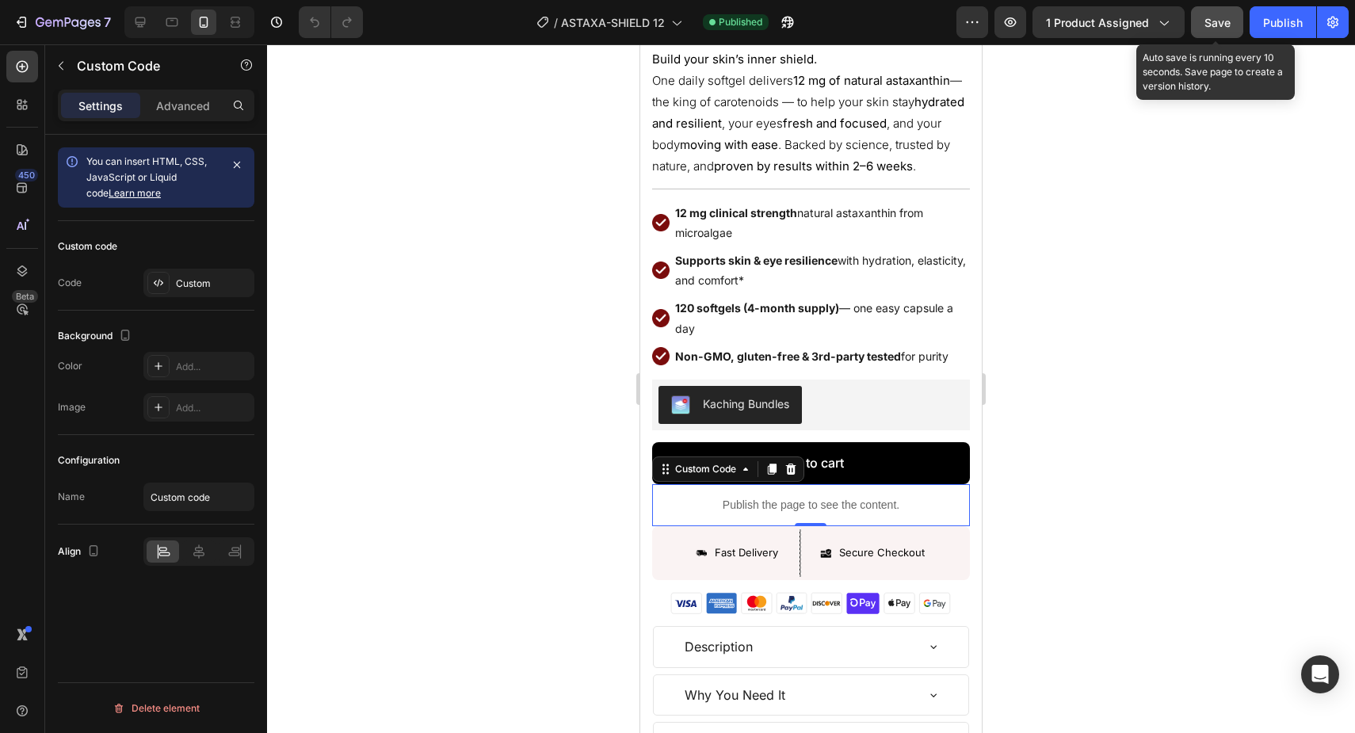
click at [1206, 34] on button "Save" at bounding box center [1217, 22] width 52 height 32
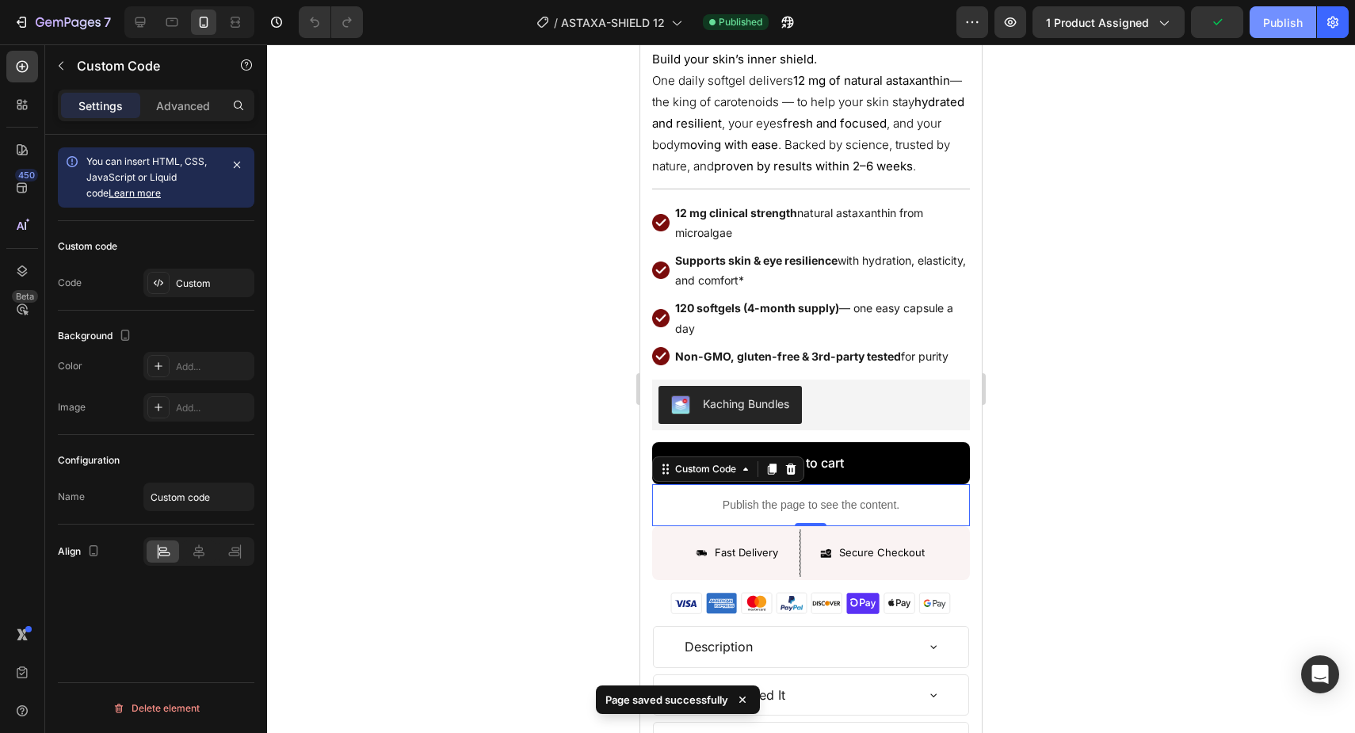
click at [1261, 37] on button "Publish" at bounding box center [1283, 22] width 67 height 32
